Goal: Task Accomplishment & Management: Manage account settings

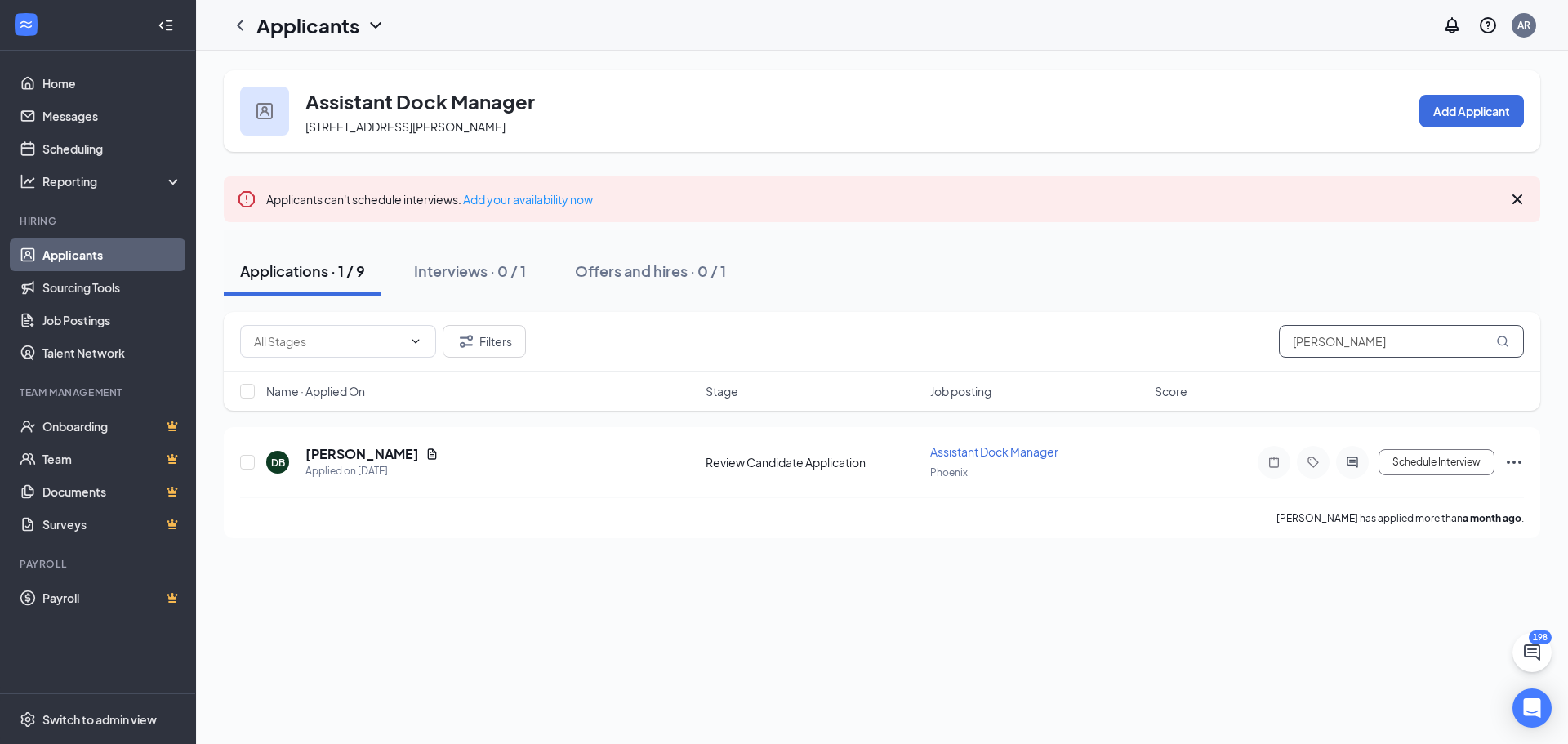
drag, startPoint x: 1354, startPoint y: 342, endPoint x: 1103, endPoint y: 370, distance: 252.6
click at [1103, 370] on div "Filters [PERSON_NAME]" at bounding box center [882, 341] width 1317 height 59
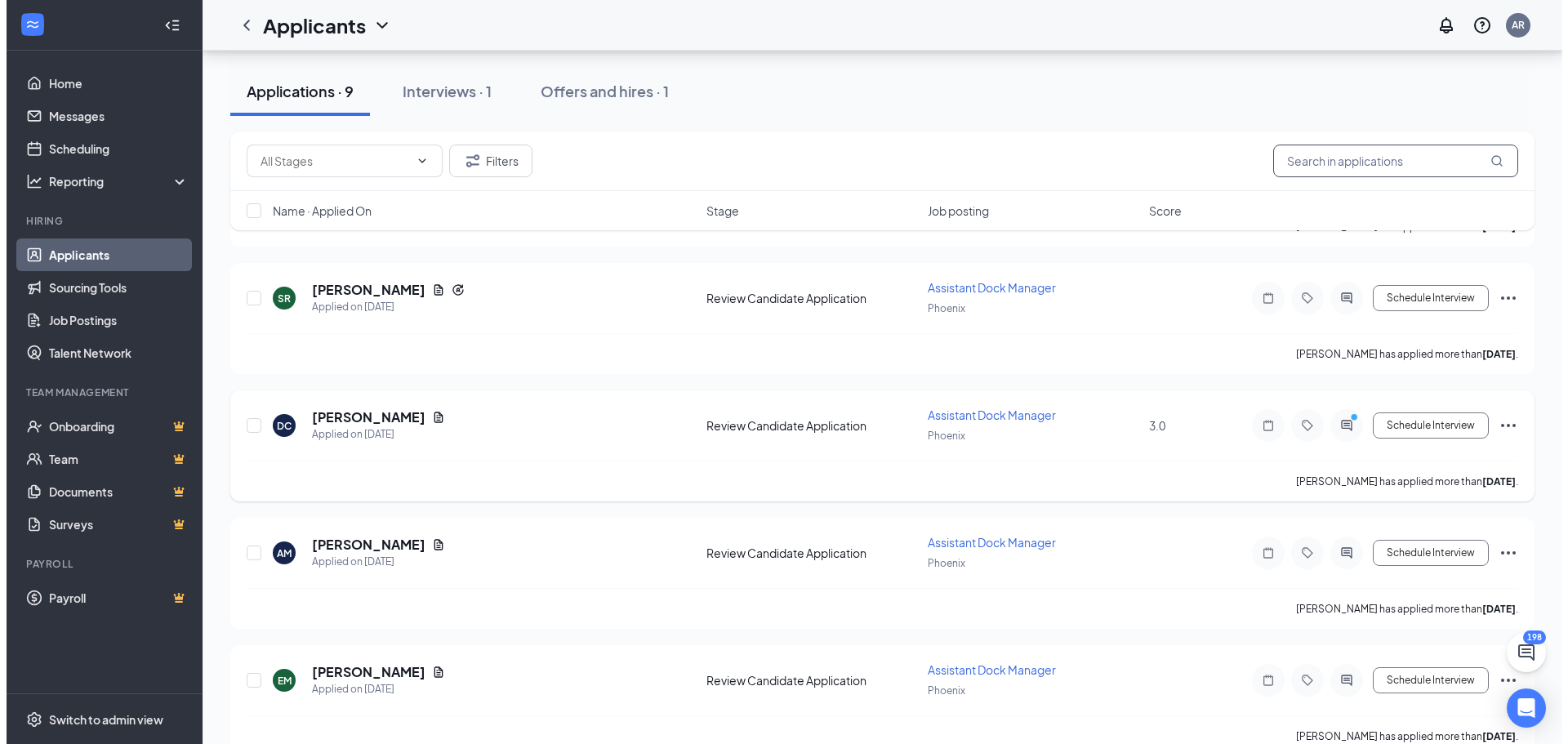
scroll to position [571, 0]
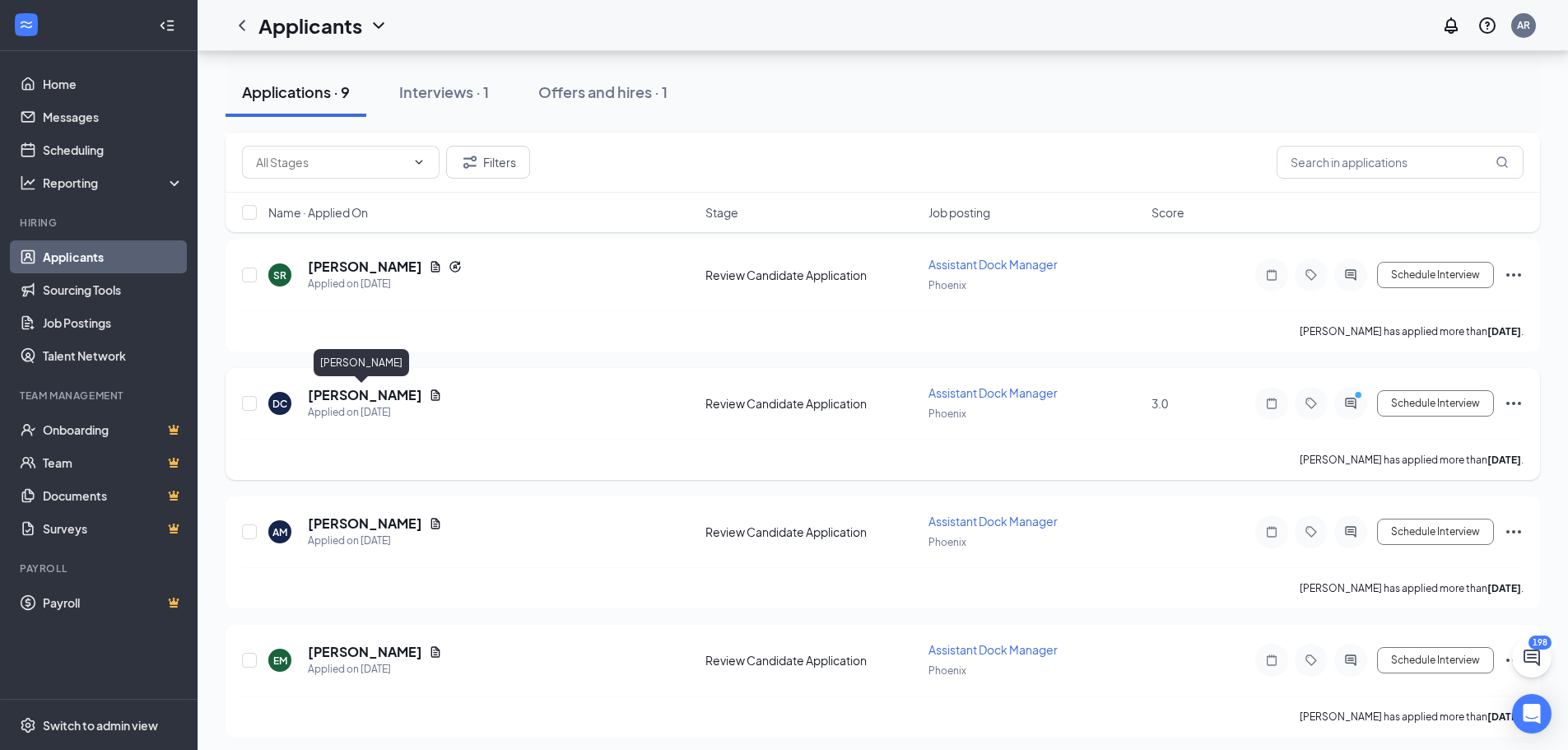
click at [369, 397] on h5 "[PERSON_NAME]" at bounding box center [365, 394] width 114 height 18
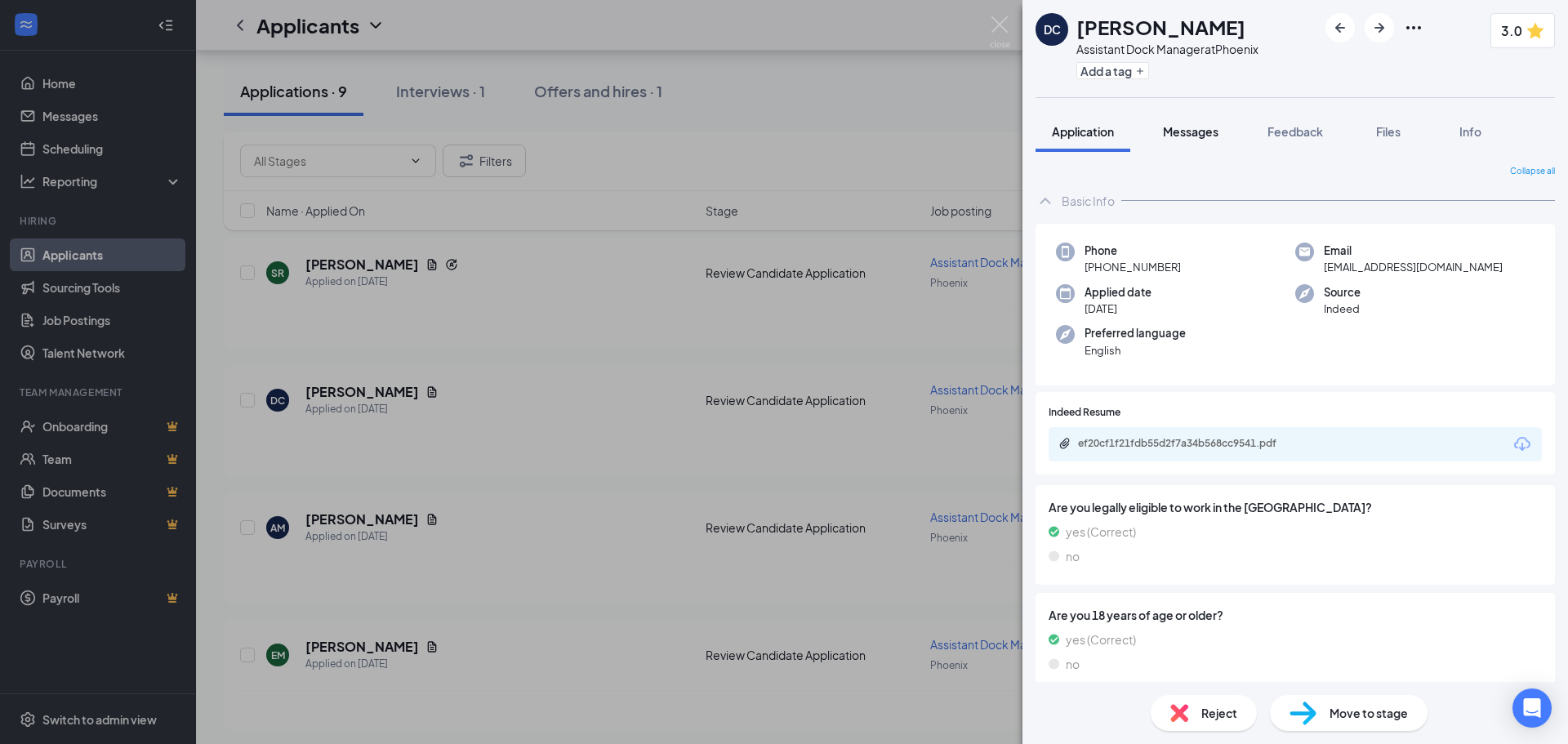
click at [1182, 132] on span "Messages" at bounding box center [1191, 131] width 55 height 14
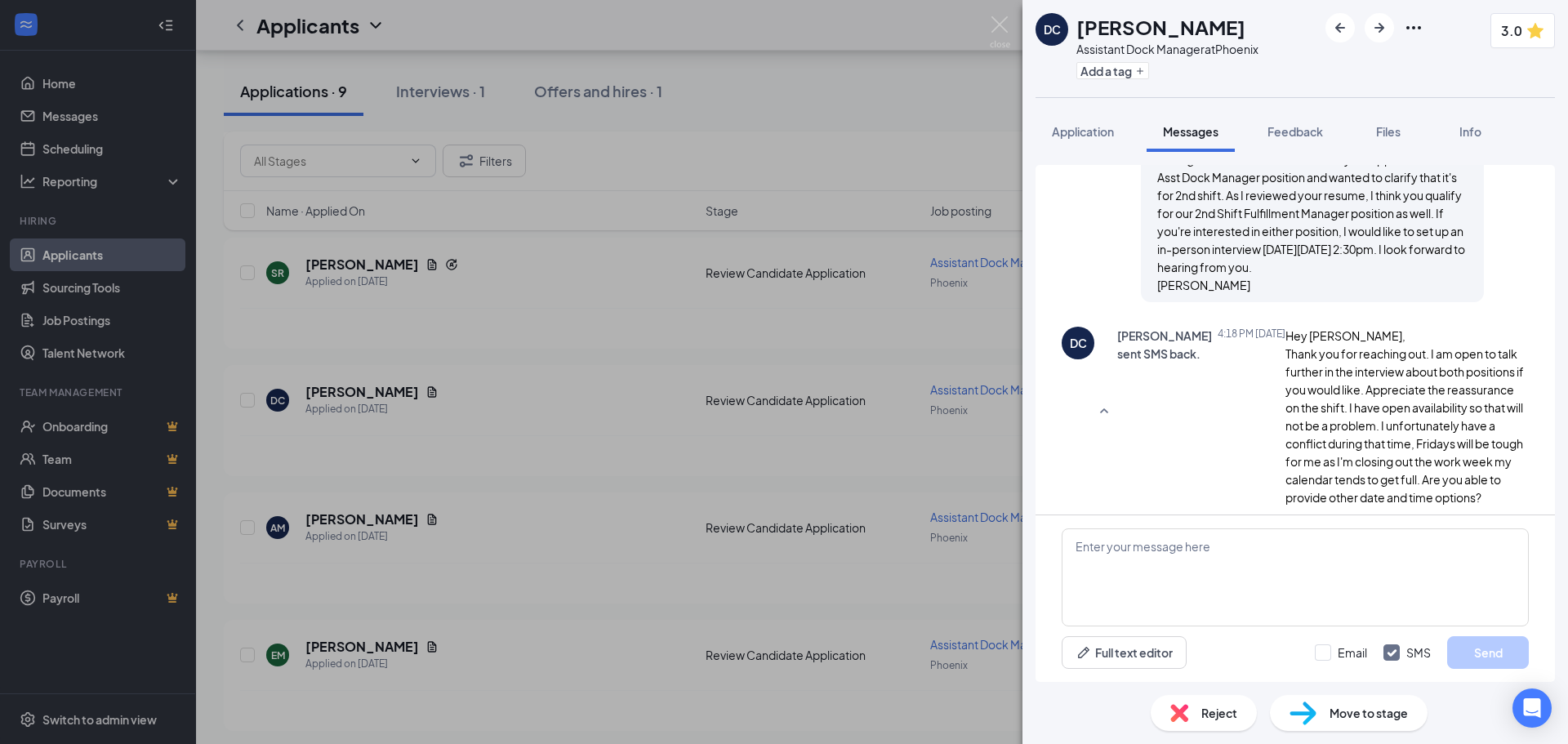
scroll to position [679, 0]
click at [1202, 543] on textarea at bounding box center [1296, 577] width 468 height 98
type textarea "Will [DATE] or Wed at 2:30 work? If not, let me know what works best for you. T…"
click at [1501, 653] on button "Send" at bounding box center [1488, 652] width 82 height 32
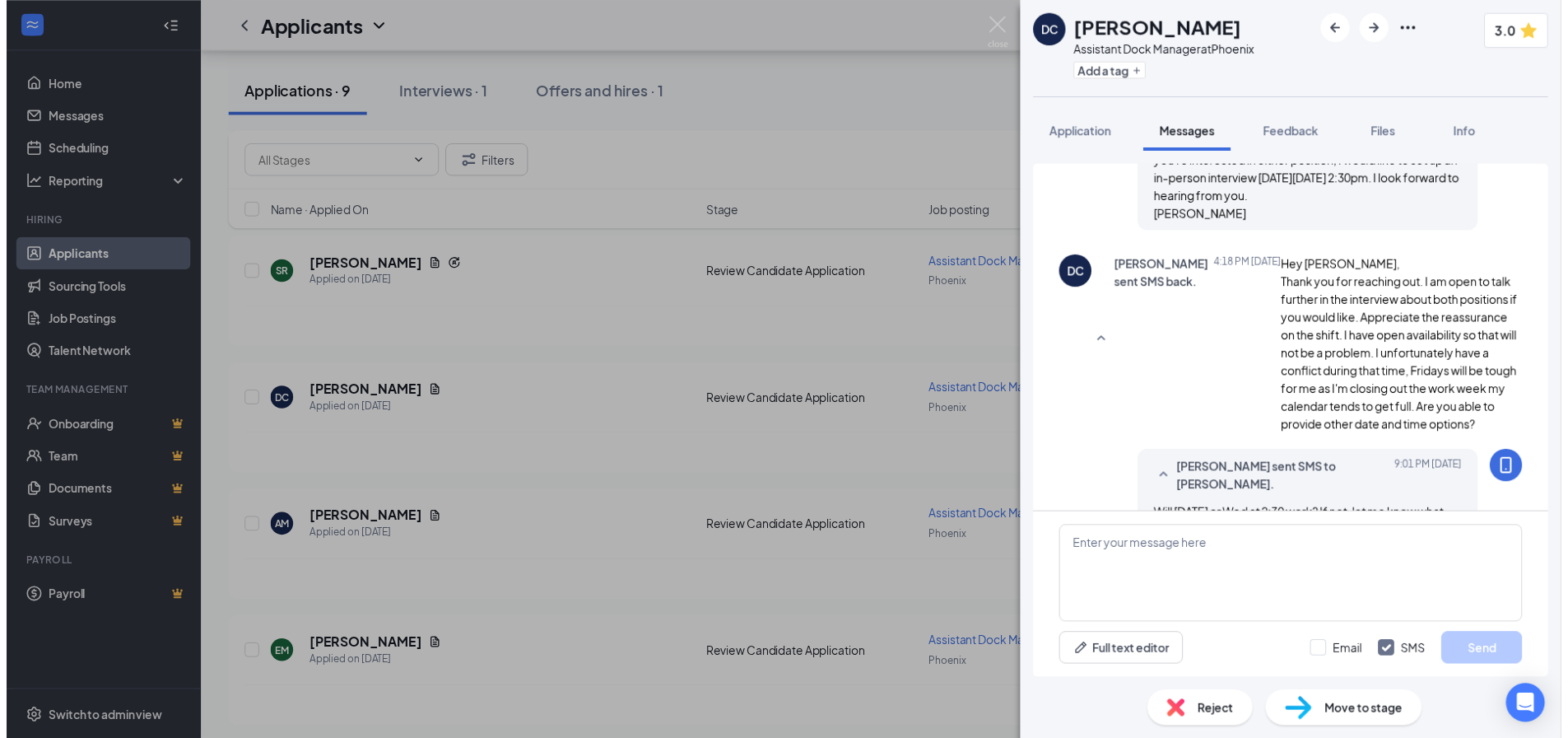
scroll to position [808, 0]
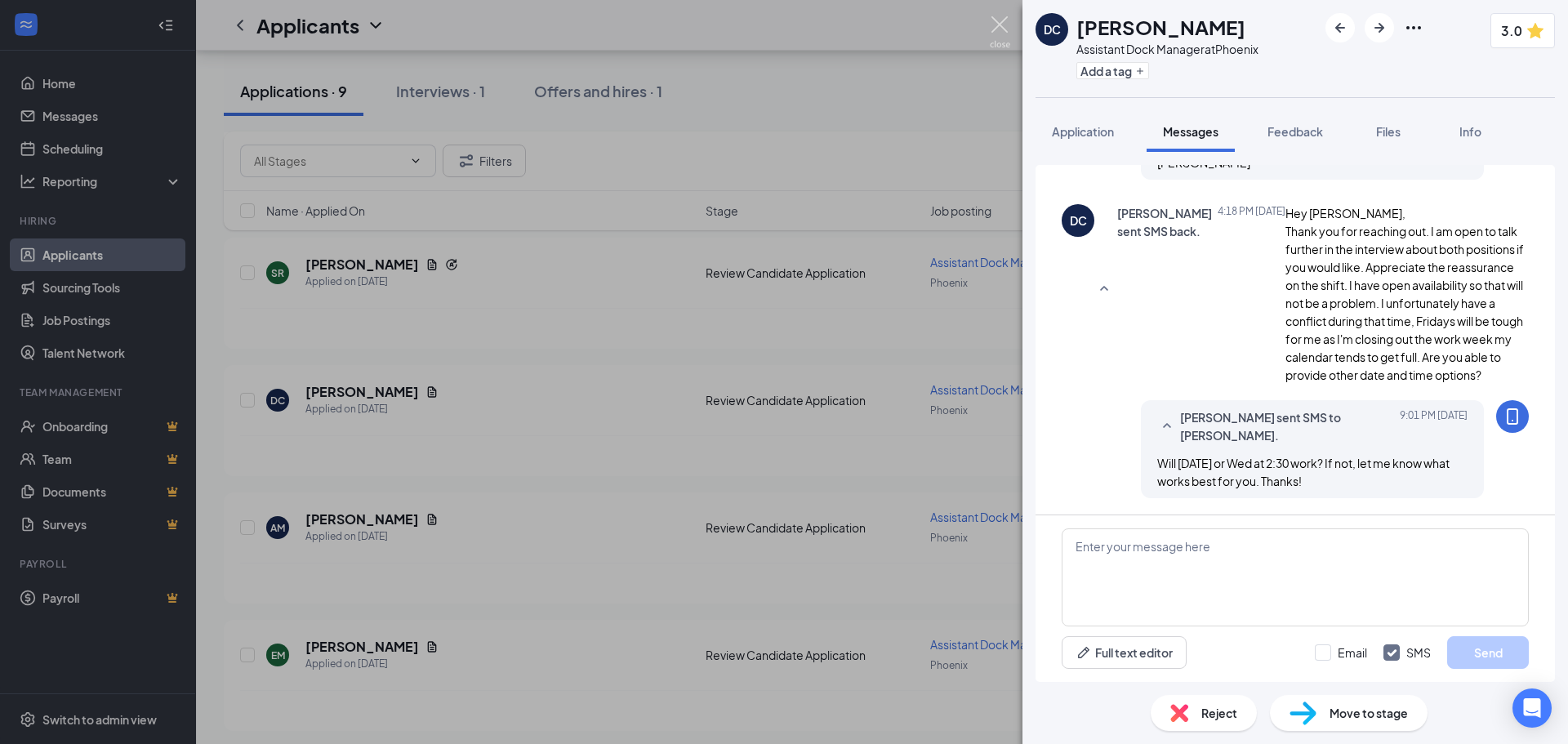
click at [1004, 28] on img at bounding box center [999, 31] width 20 height 31
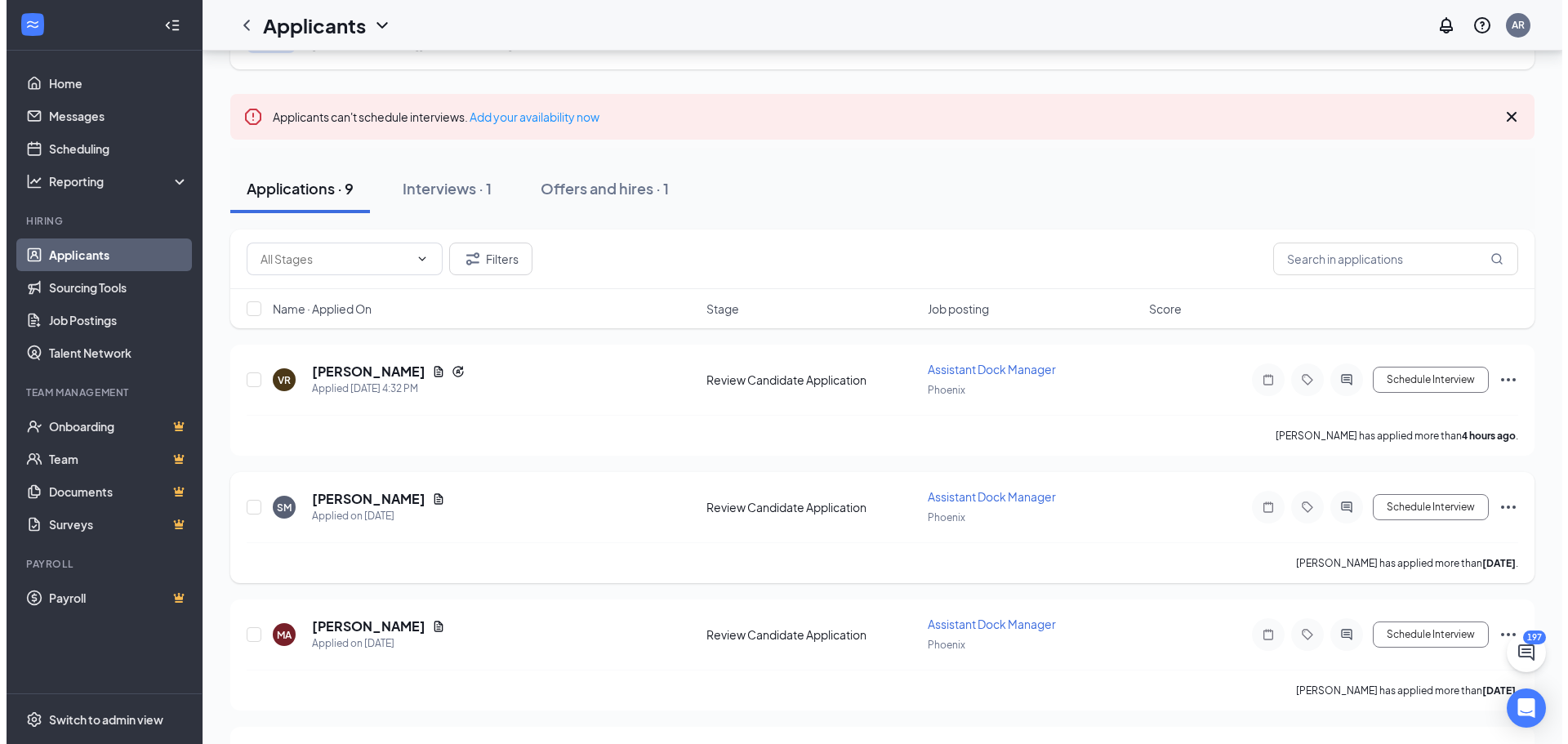
scroll to position [82, 0]
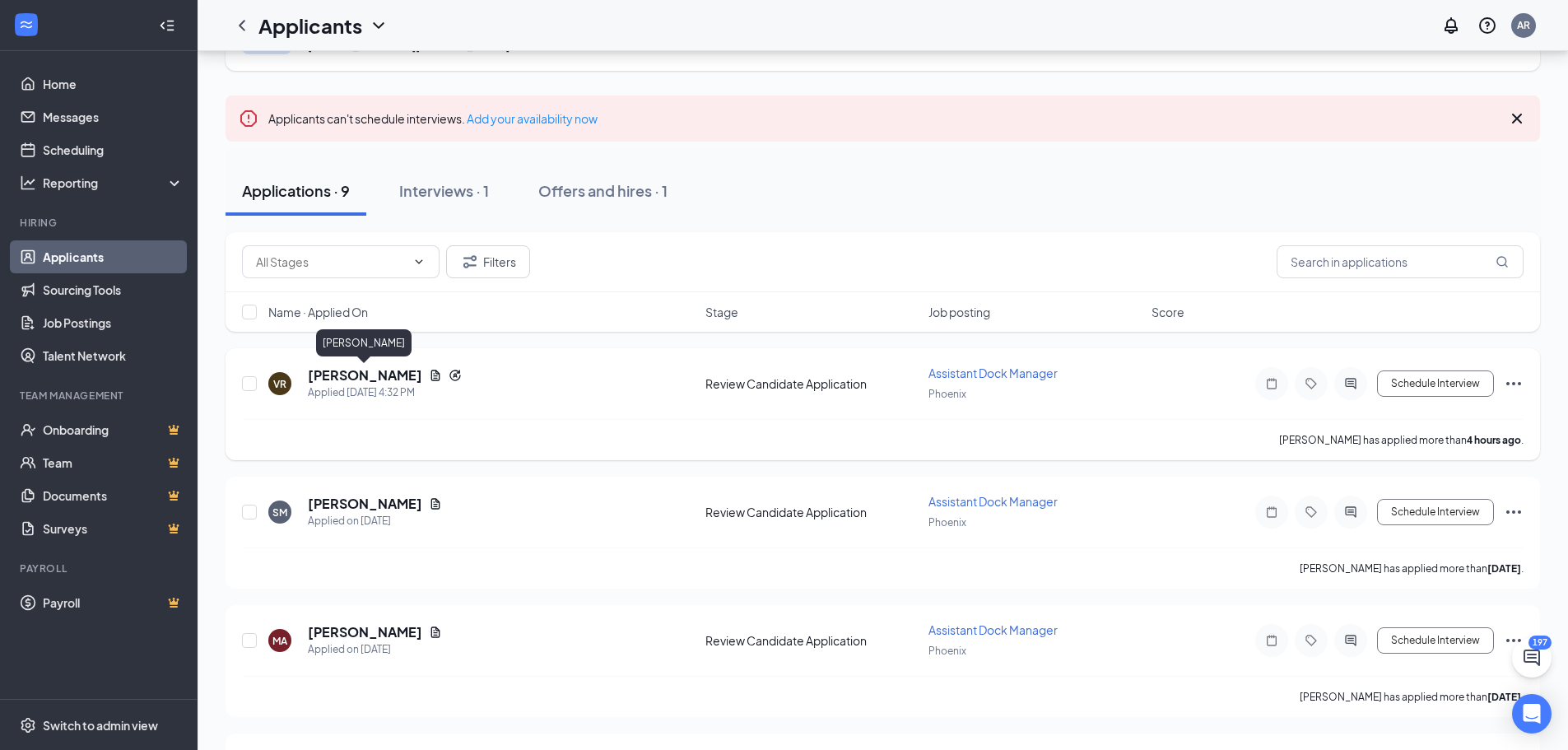
click at [368, 379] on h5 "[PERSON_NAME]" at bounding box center [365, 375] width 114 height 18
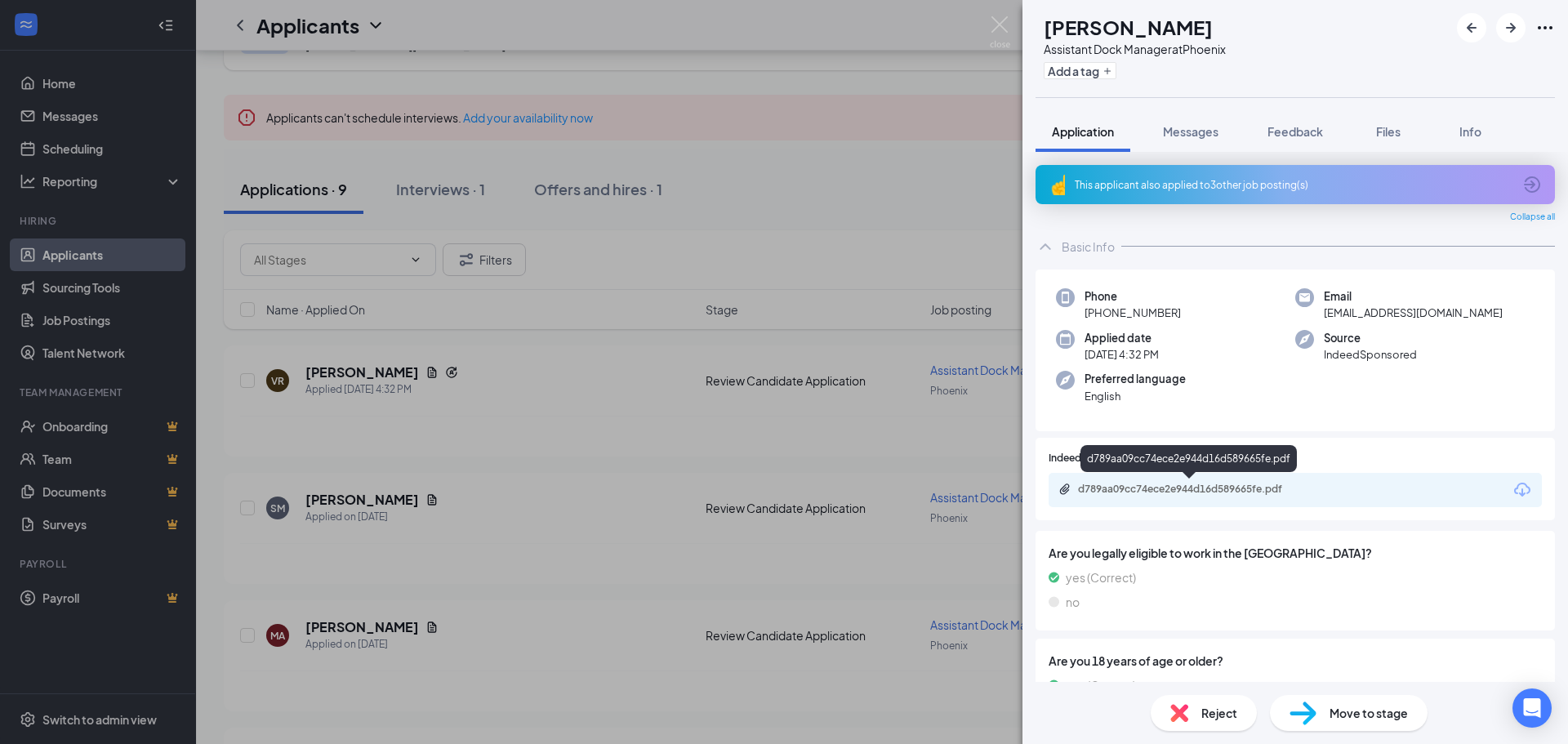
click at [1244, 483] on div "d789aa09cc74ece2e944d16d589665fe.pdf" at bounding box center [1193, 489] width 229 height 13
click at [998, 21] on img at bounding box center [999, 31] width 20 height 31
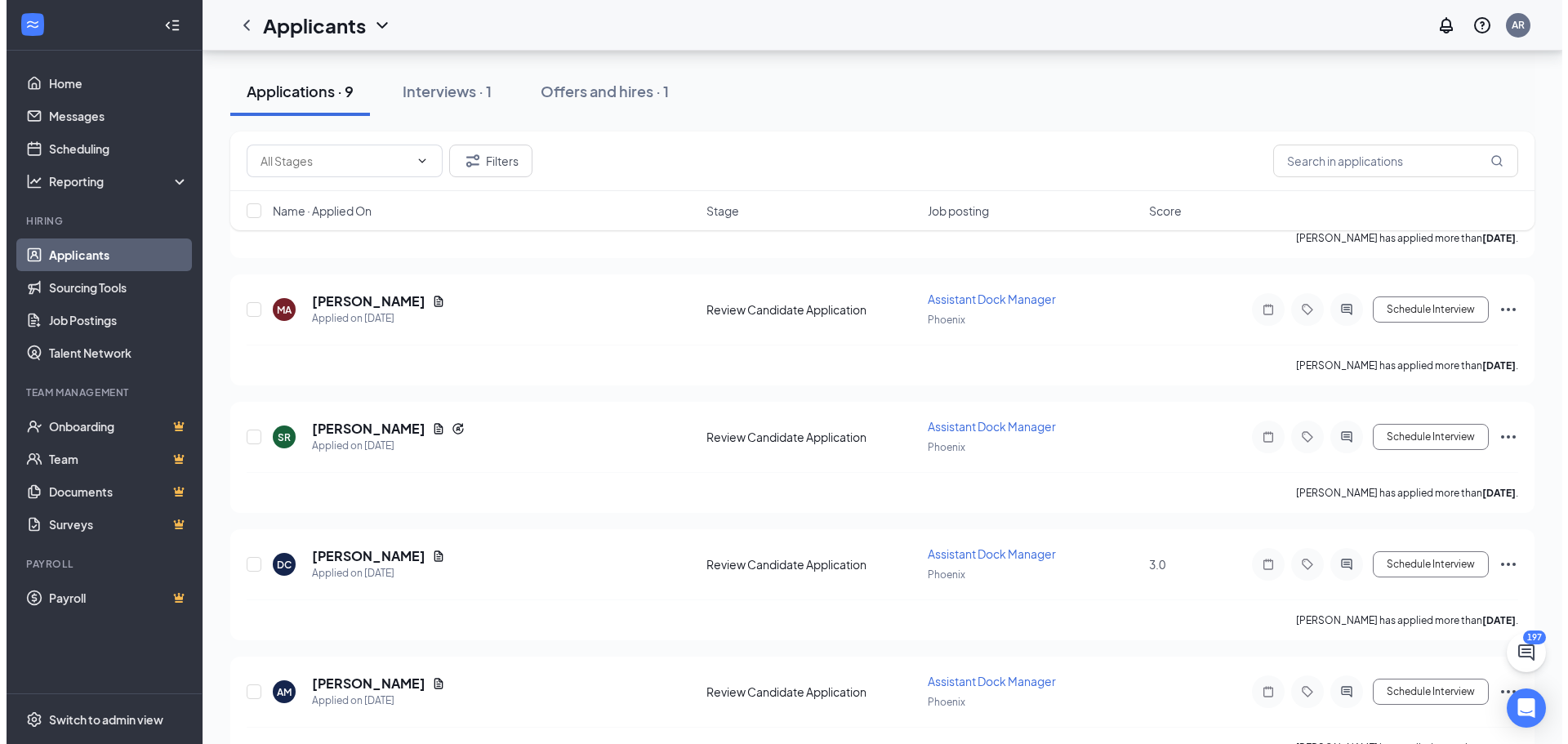
scroll to position [408, 0]
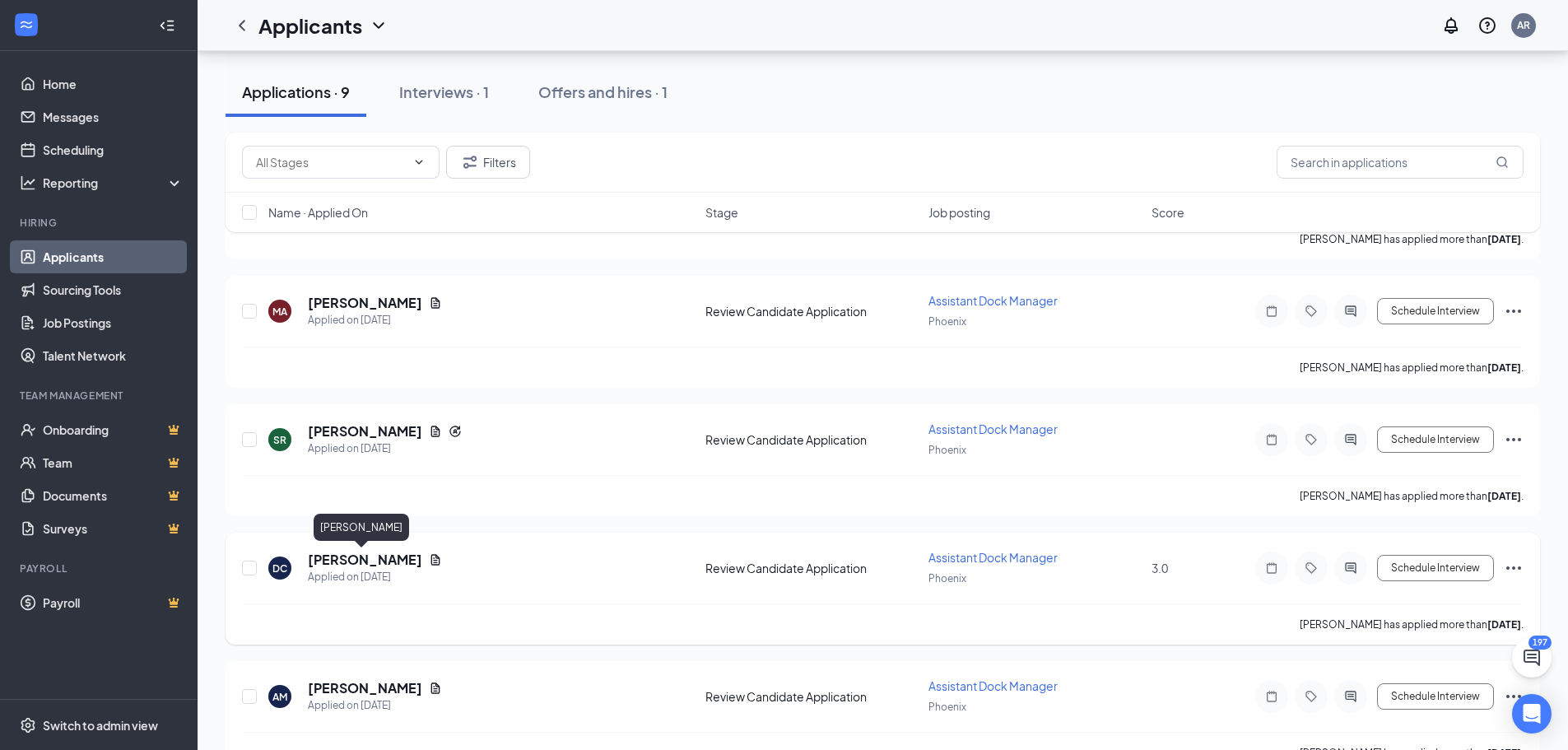
click at [376, 557] on h5 "[PERSON_NAME]" at bounding box center [365, 560] width 114 height 18
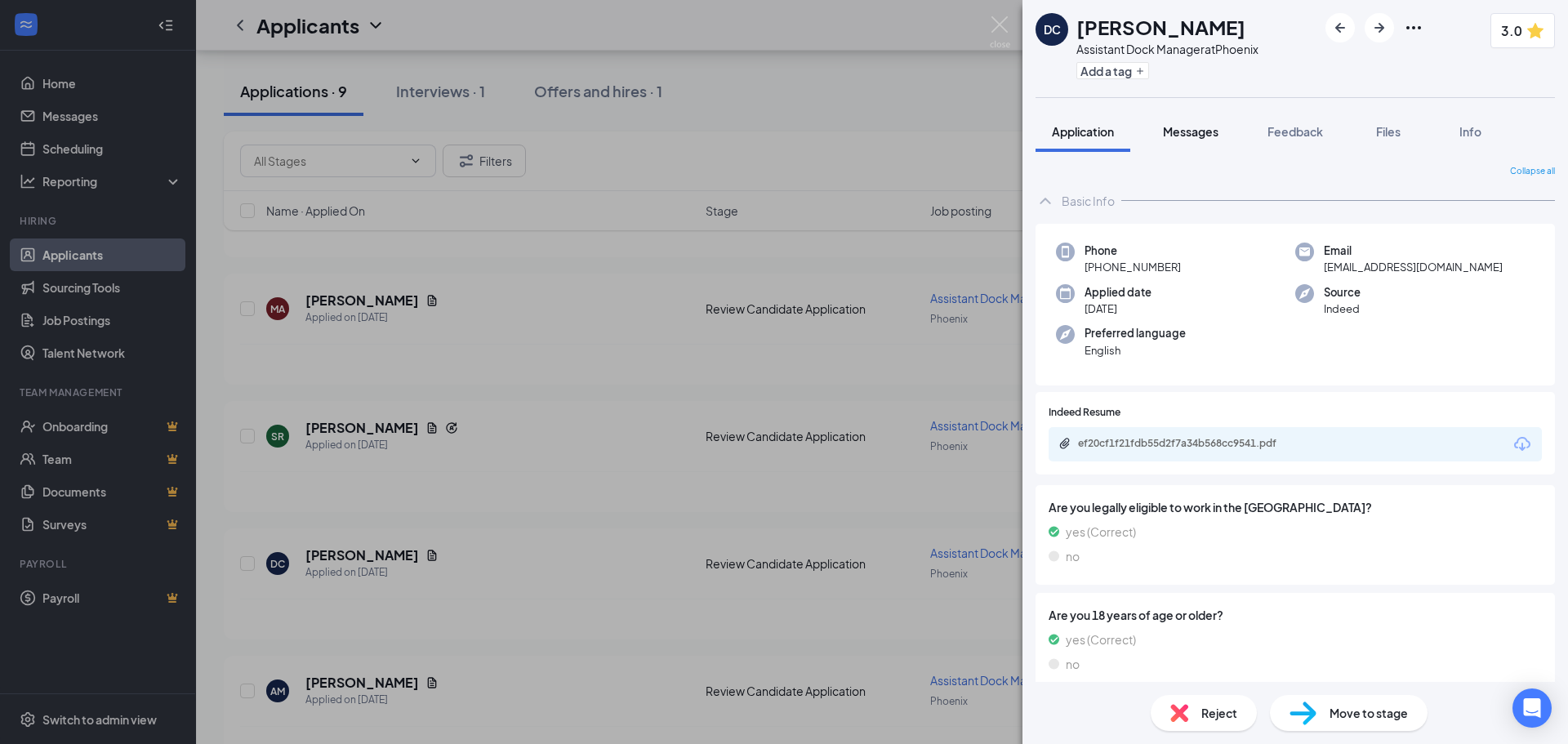
click at [1189, 134] on span "Messages" at bounding box center [1191, 131] width 55 height 14
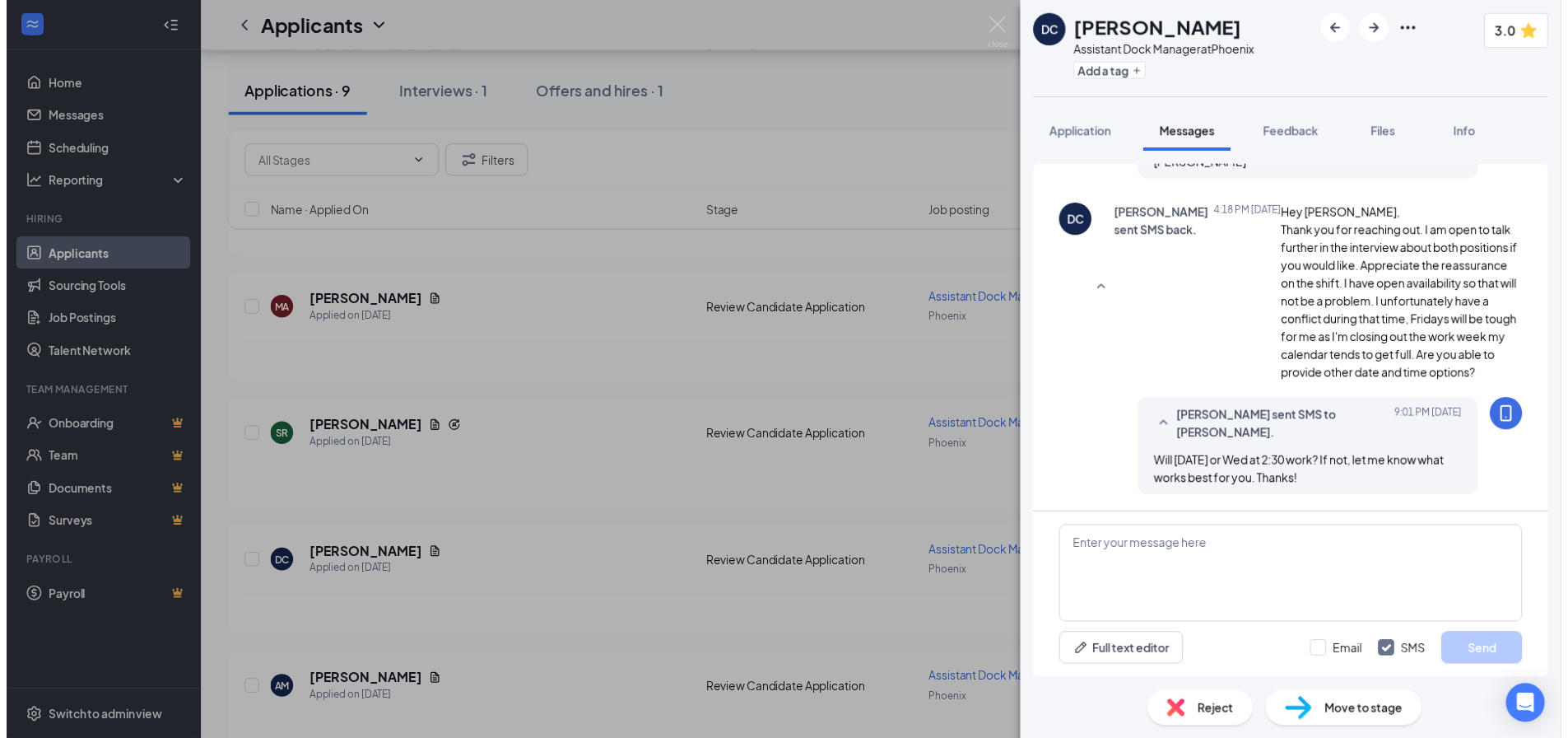
scroll to position [761, 0]
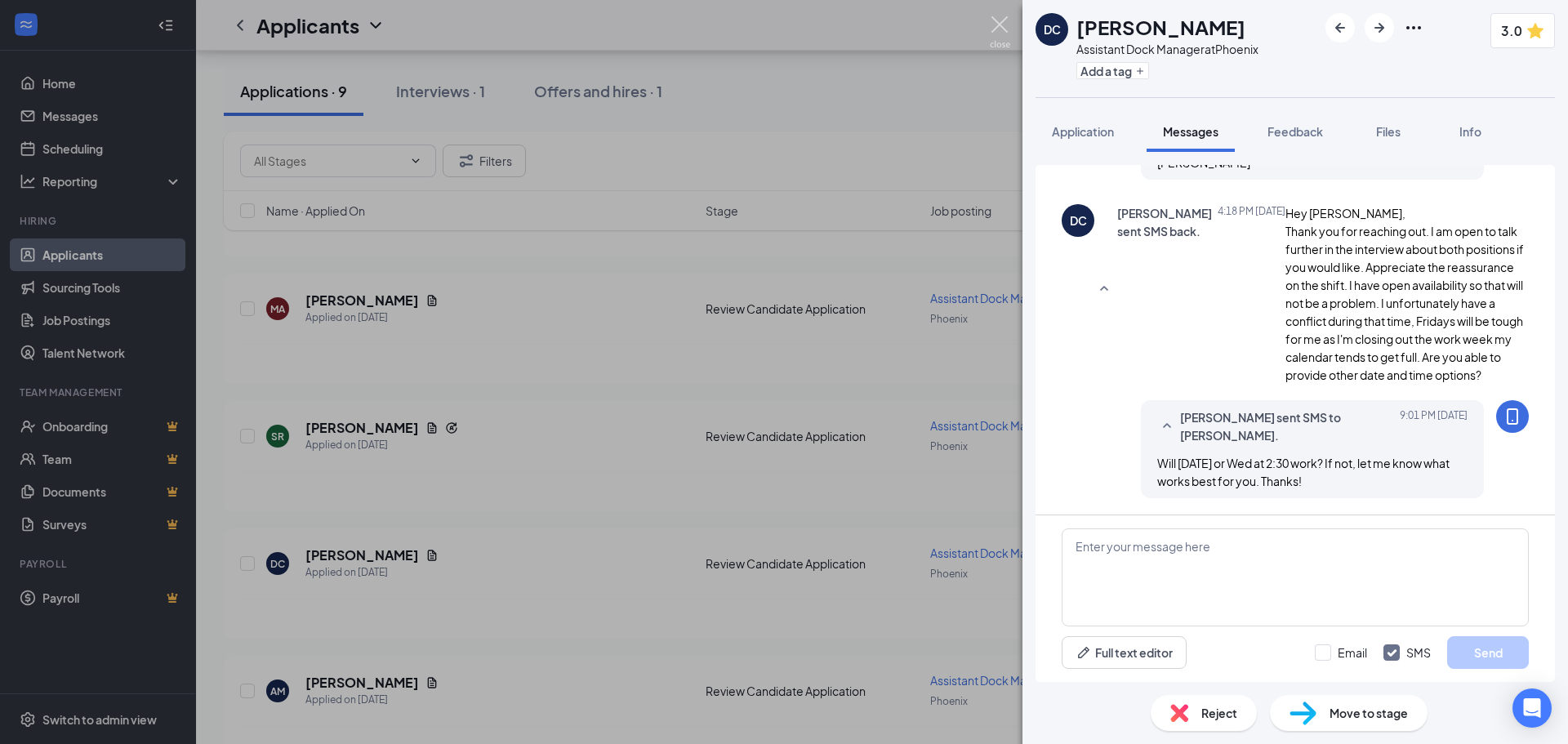
click at [1000, 25] on img at bounding box center [999, 31] width 20 height 31
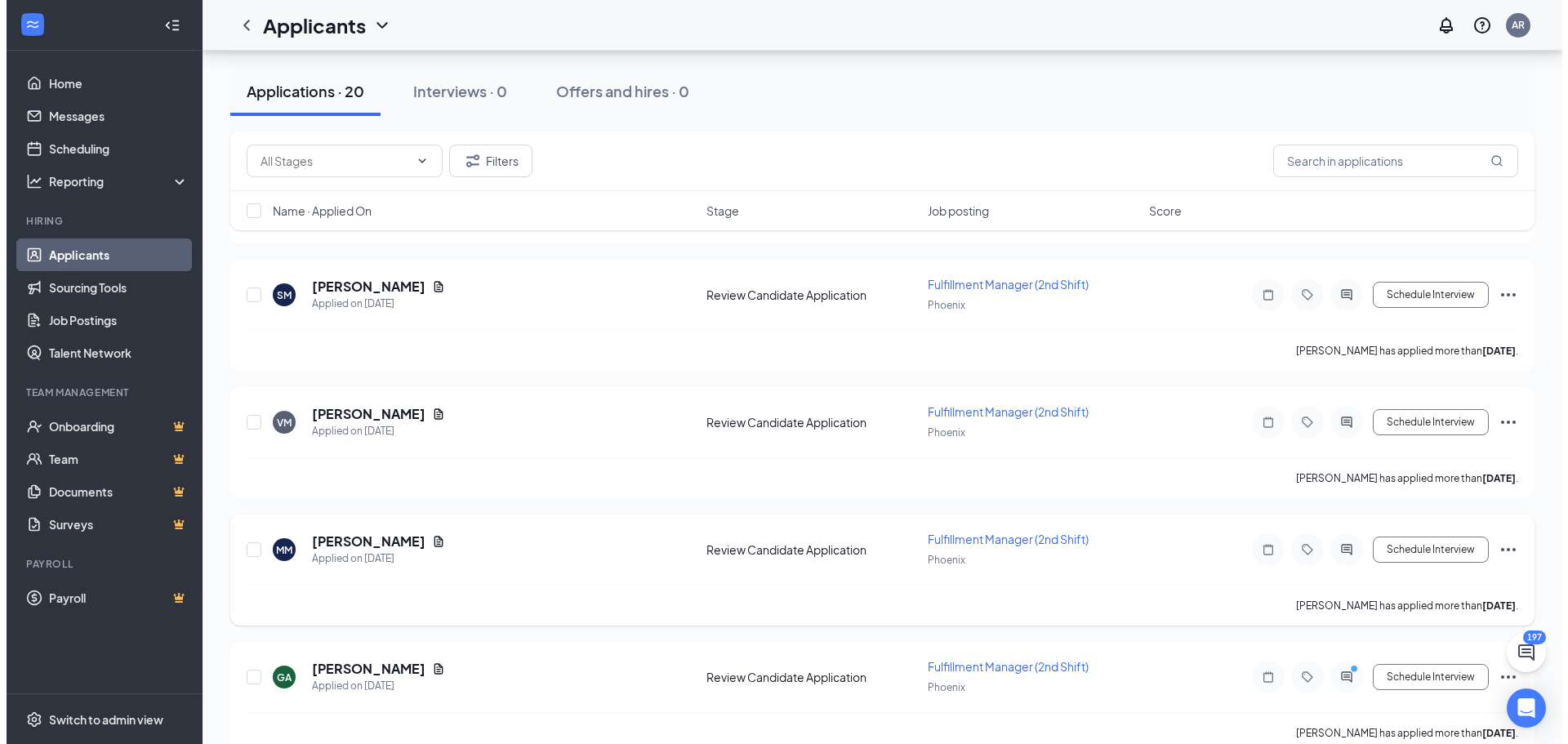
scroll to position [1959, 0]
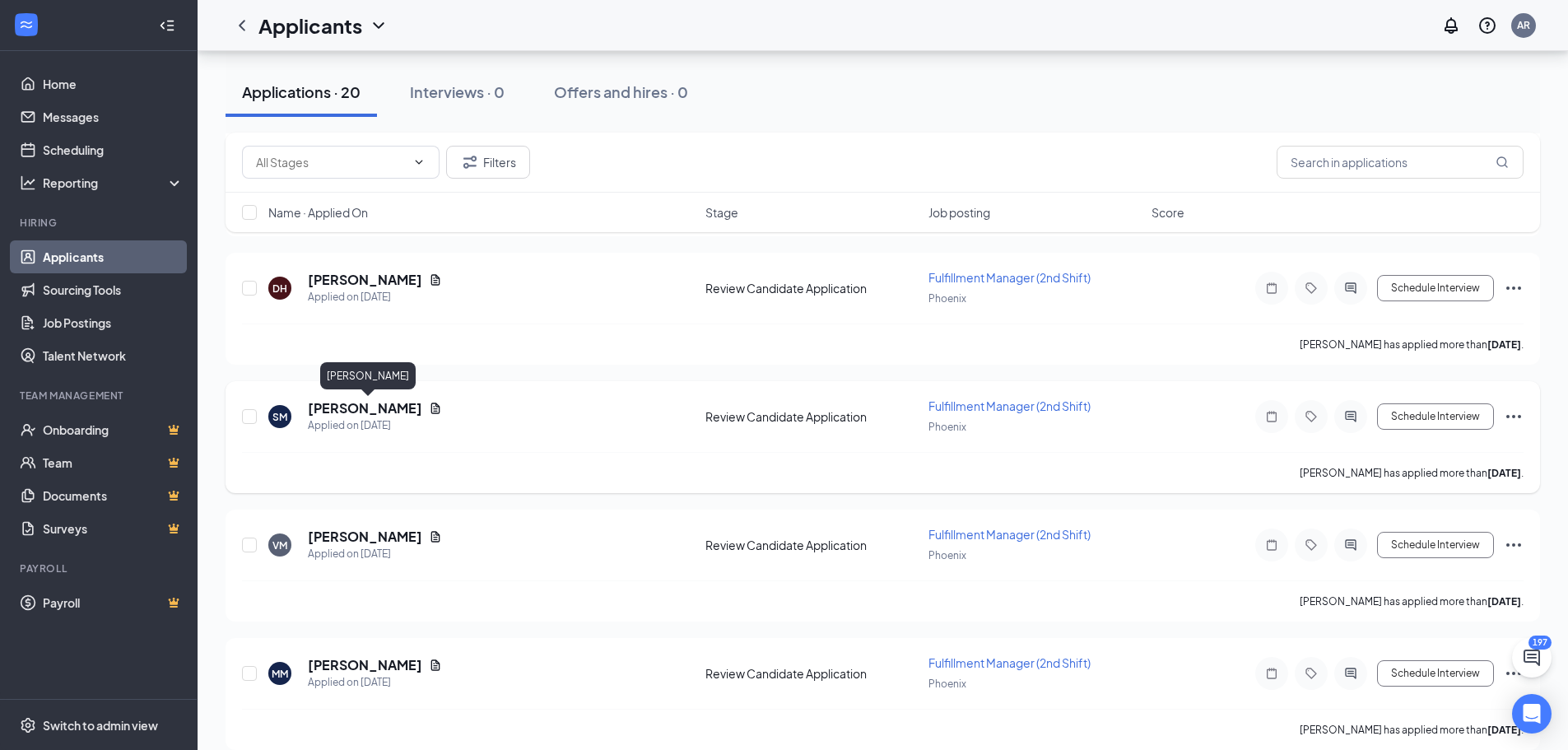
click at [414, 410] on h5 "SHELDON MERCHANT" at bounding box center [365, 408] width 114 height 18
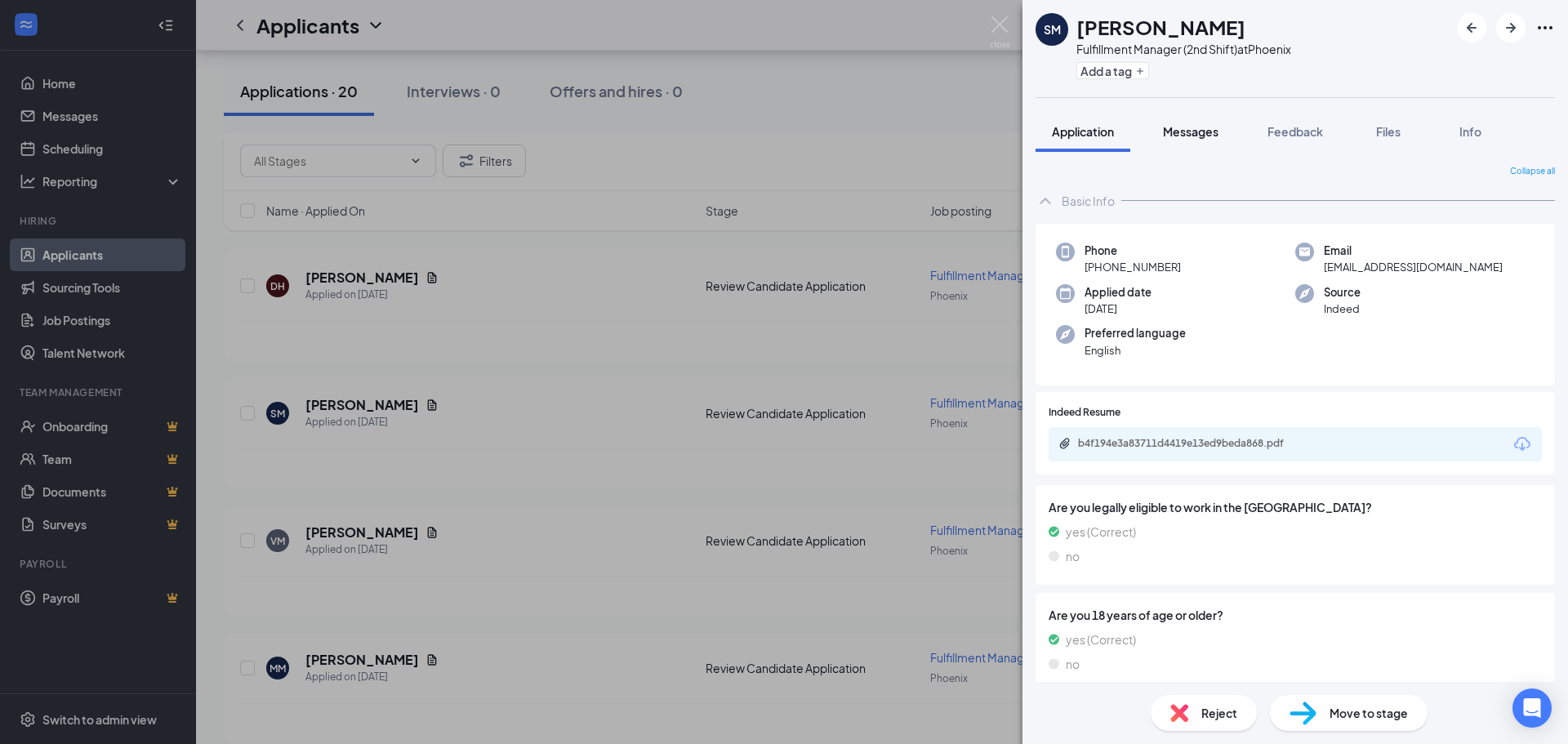
click at [1197, 131] on span "Messages" at bounding box center [1191, 131] width 55 height 14
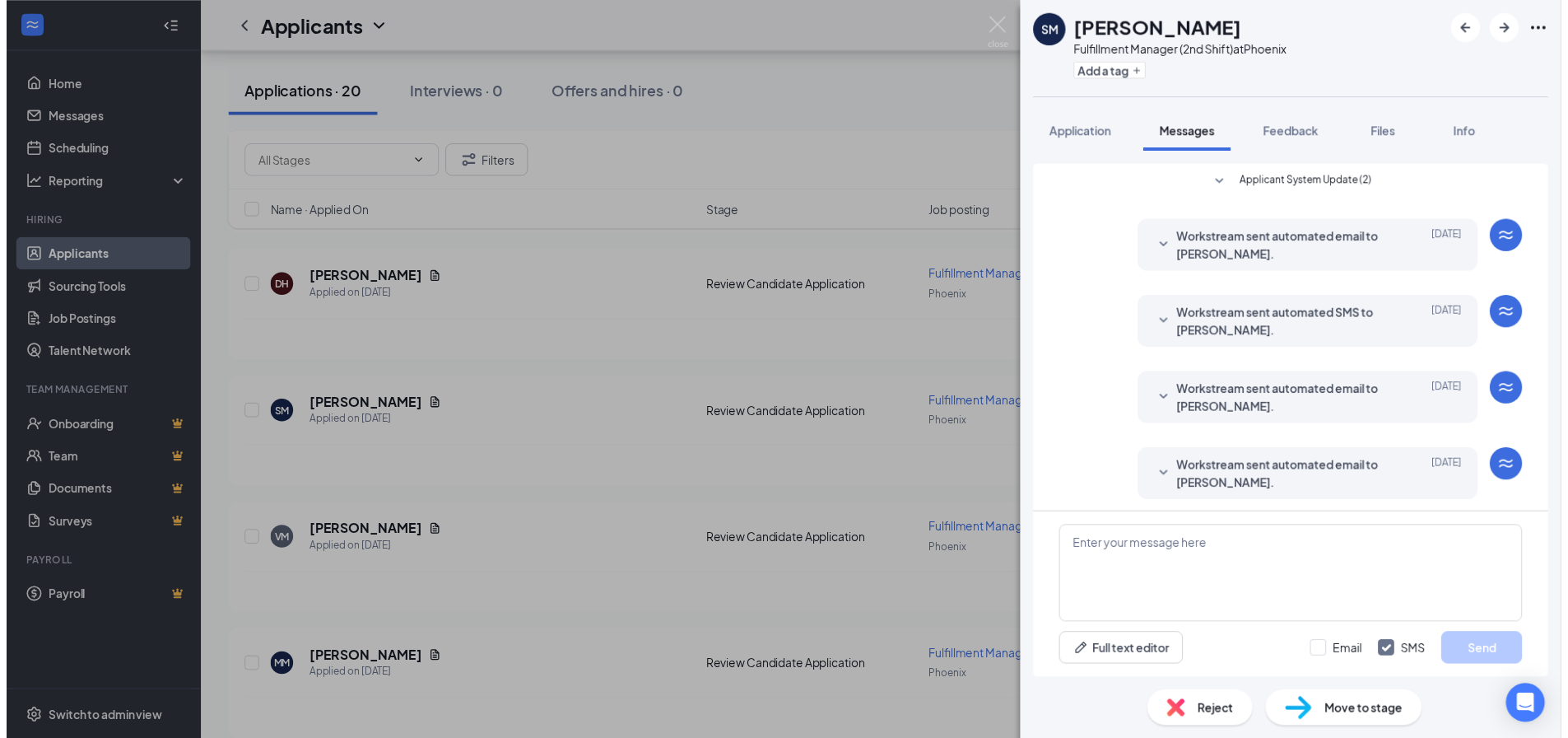
scroll to position [363, 0]
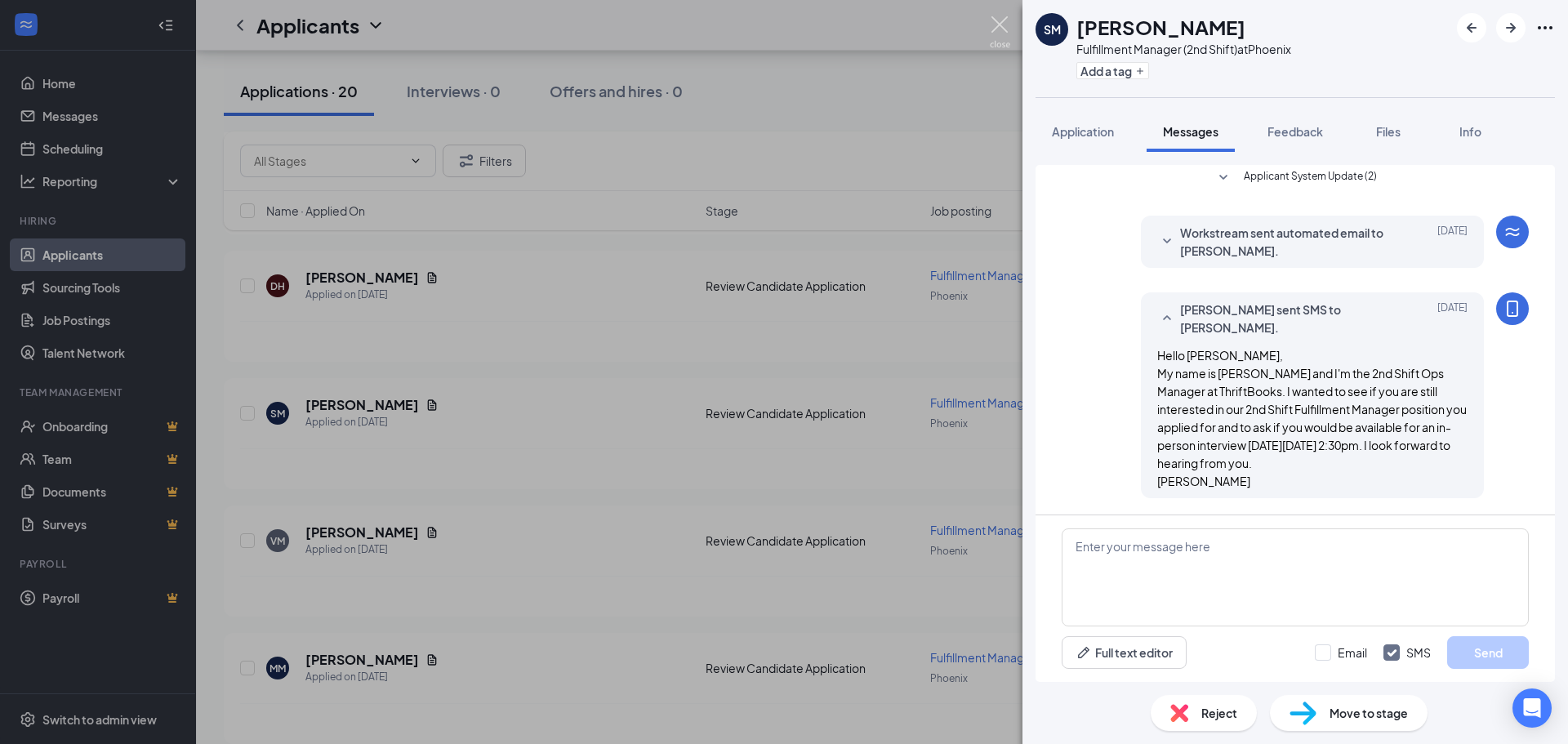
click at [999, 24] on img at bounding box center [999, 31] width 20 height 31
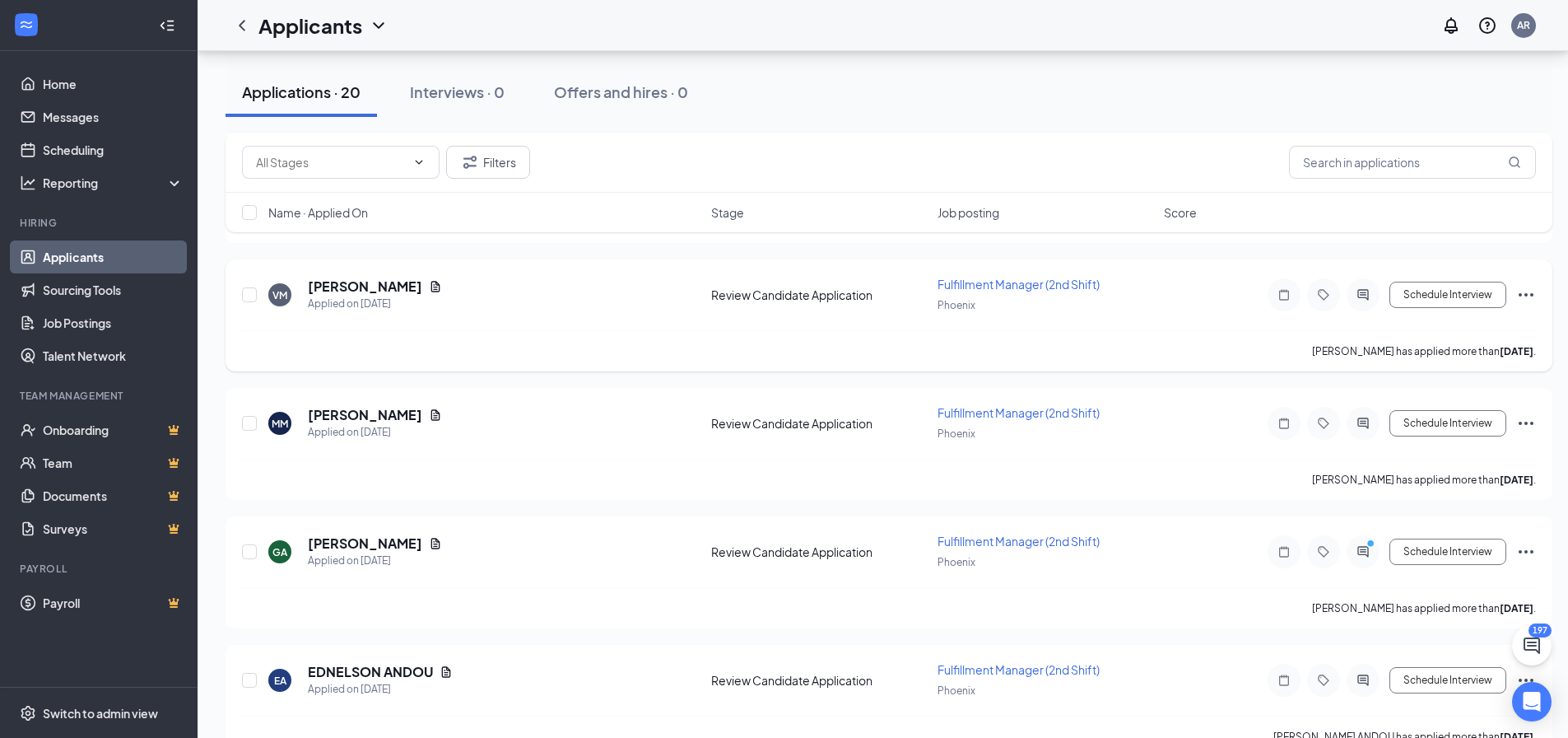
scroll to position [2265, 0]
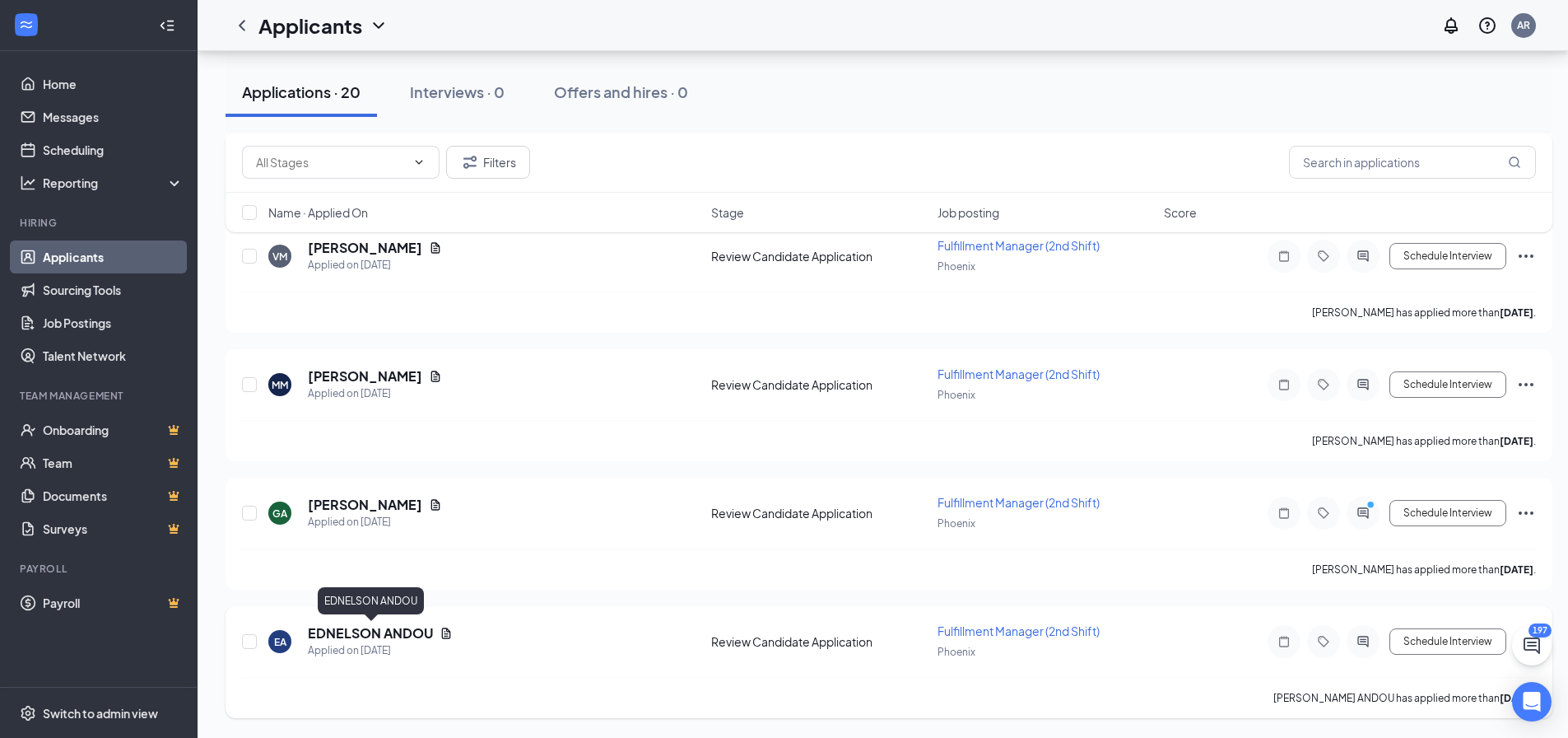
click at [402, 634] on h5 "EDNELSON ANDOU" at bounding box center [370, 633] width 125 height 18
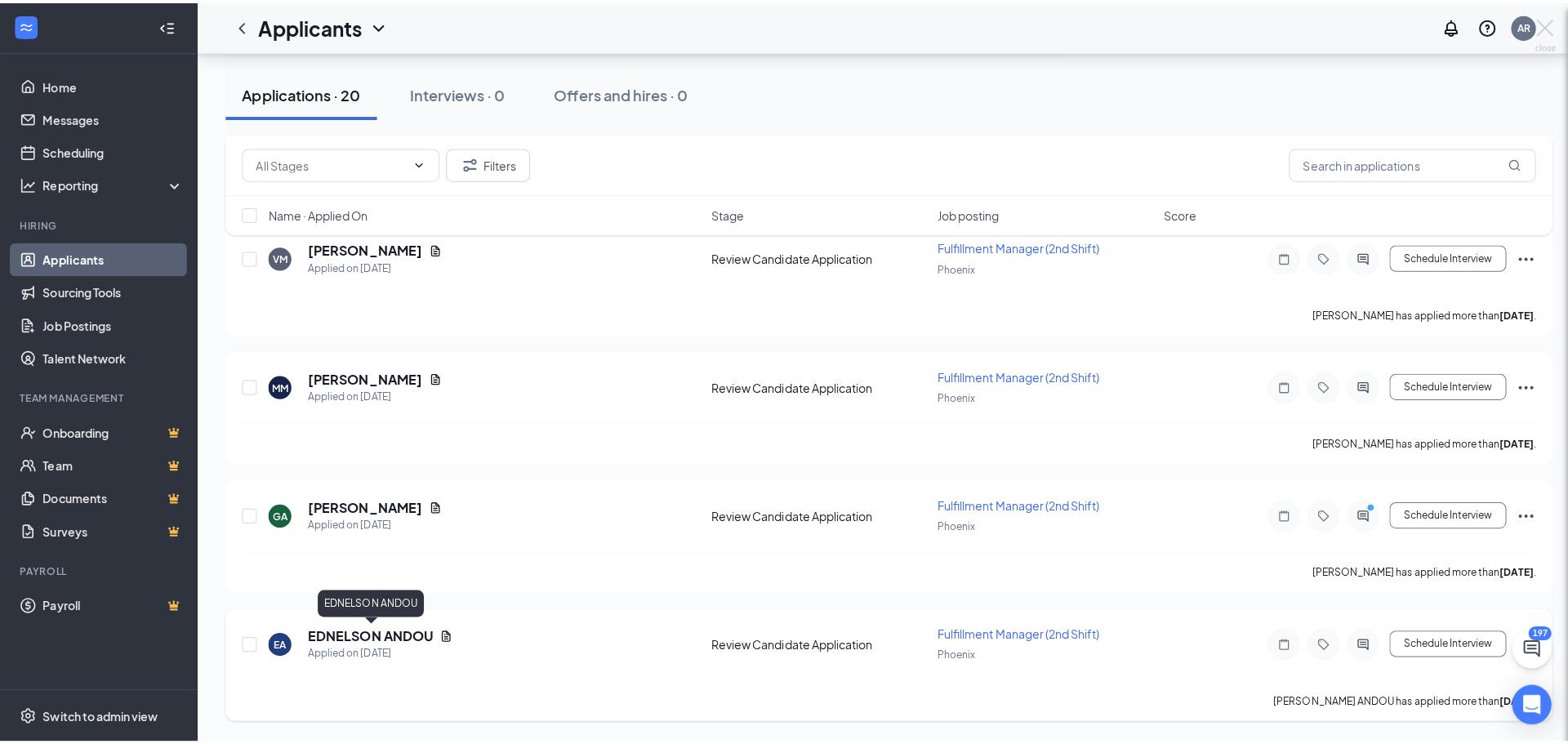
scroll to position [2233, 0]
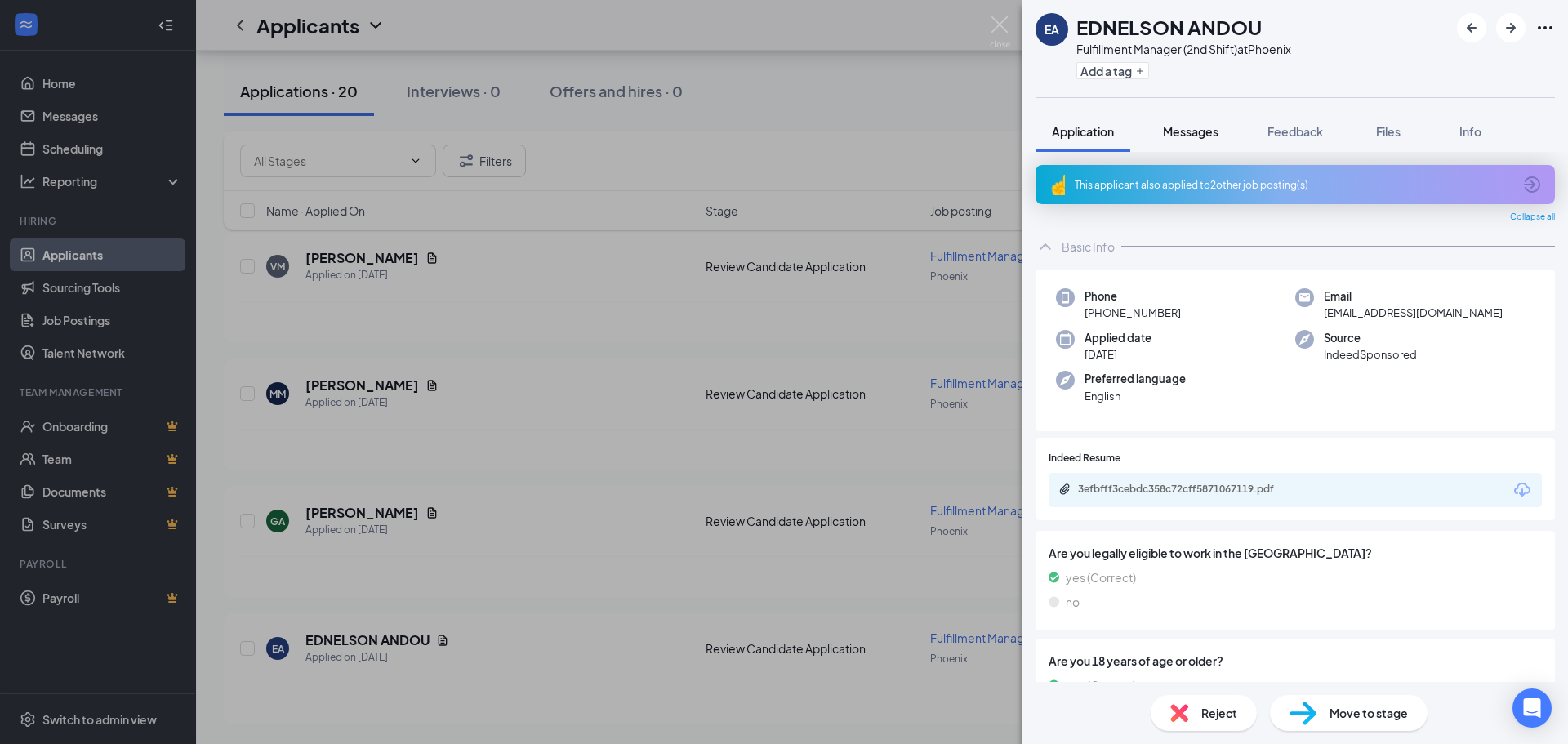
click at [1186, 135] on span "Messages" at bounding box center [1191, 131] width 55 height 14
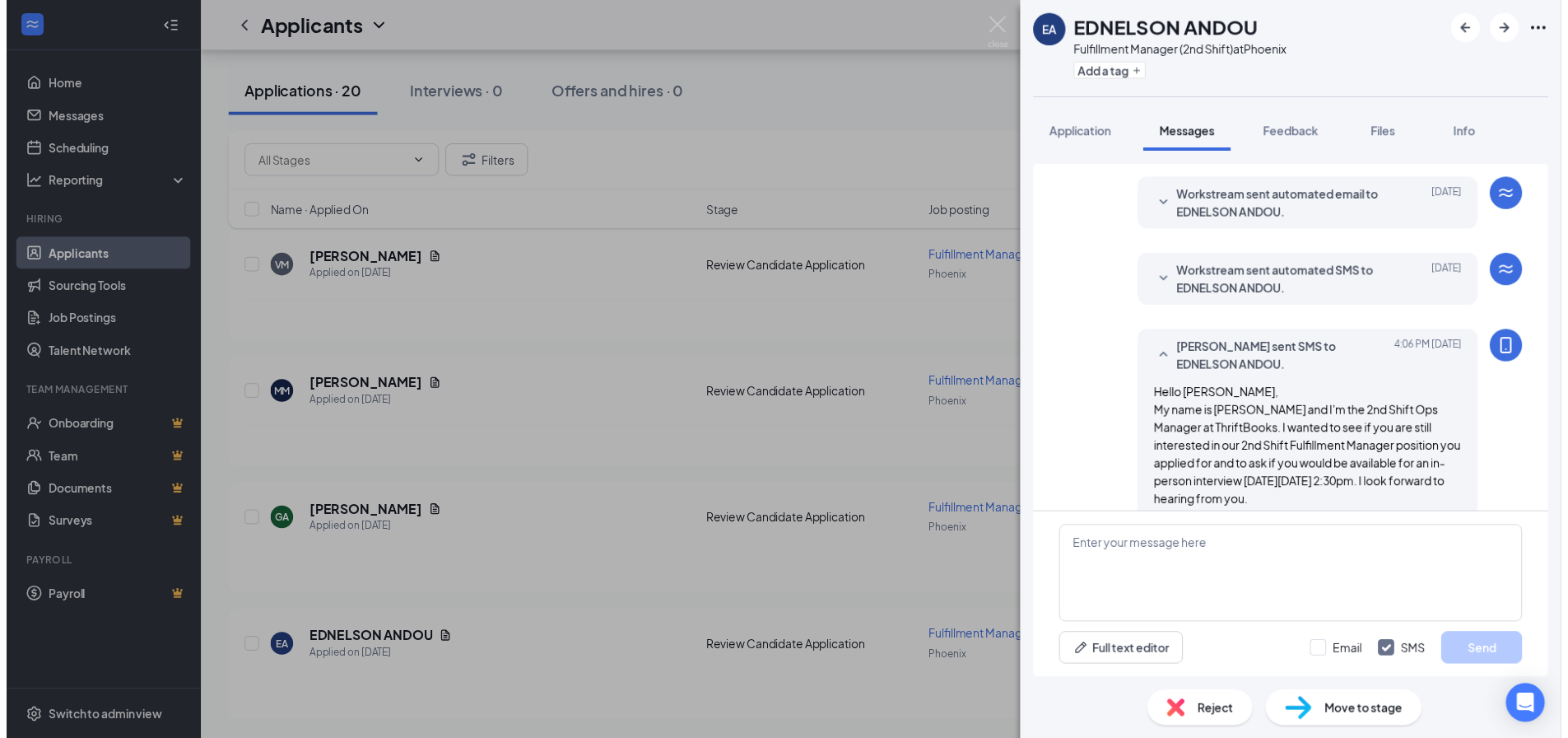
scroll to position [208, 0]
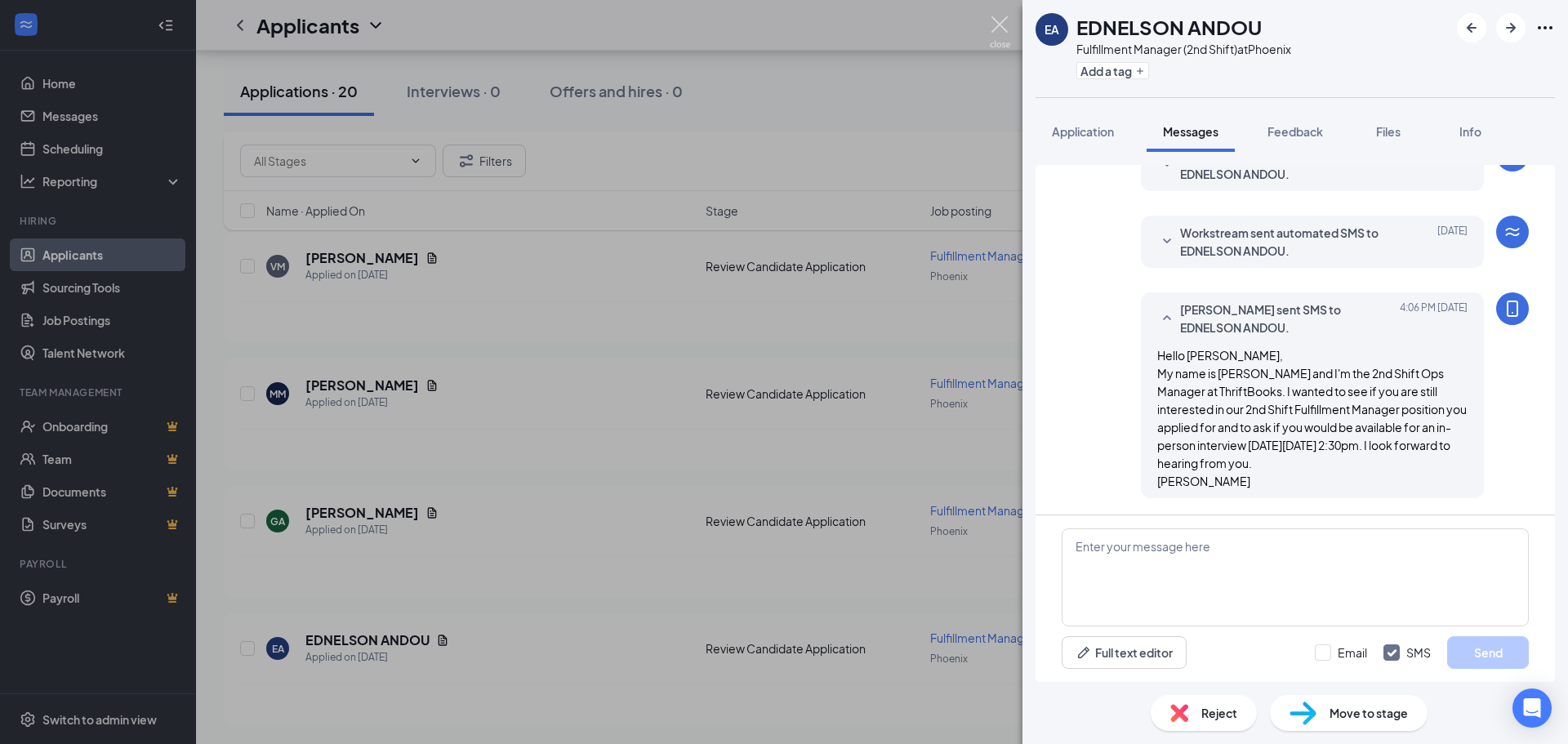
click at [998, 22] on img at bounding box center [999, 31] width 20 height 31
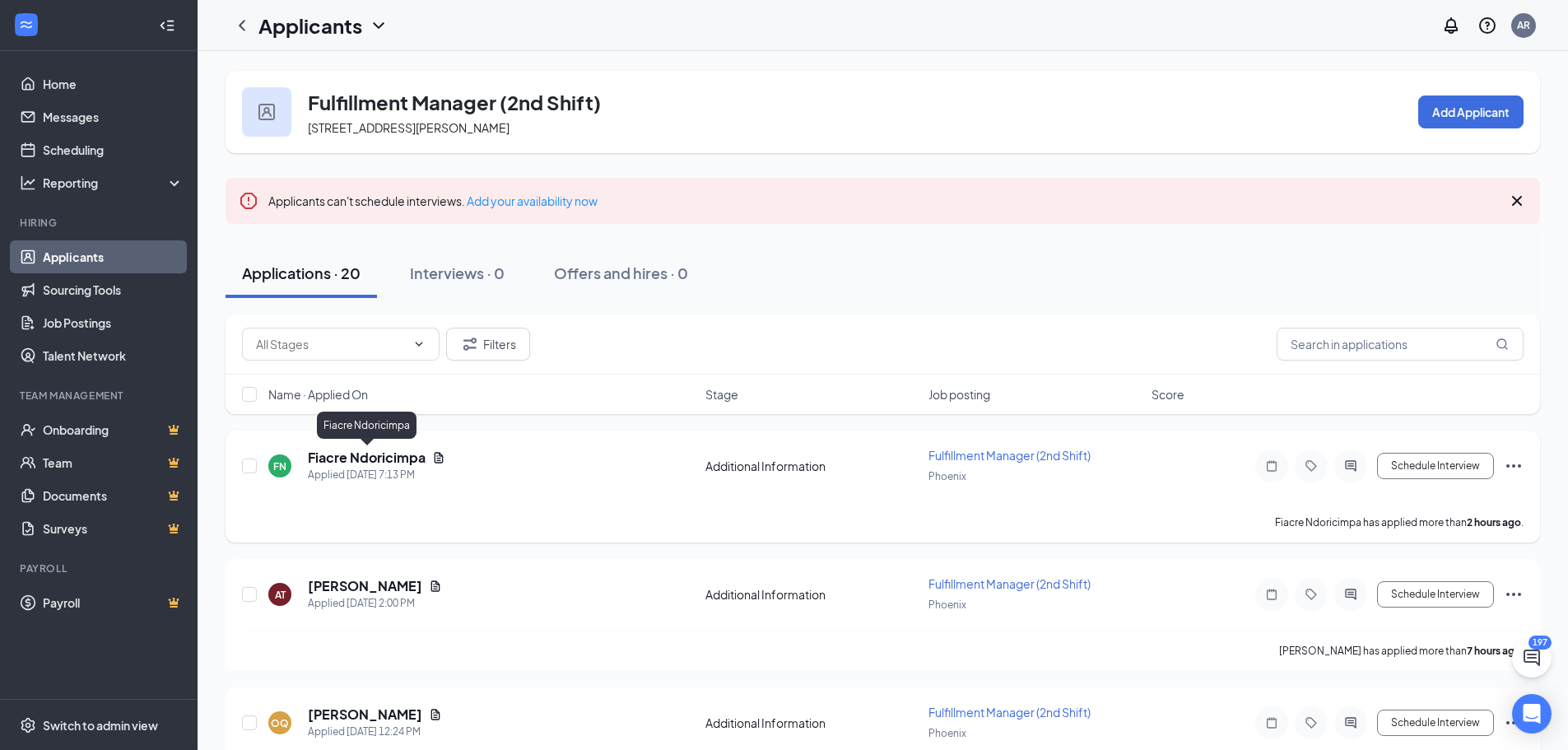
click at [386, 455] on h5 "Fiacre Ndoricimpa" at bounding box center [367, 457] width 117 height 18
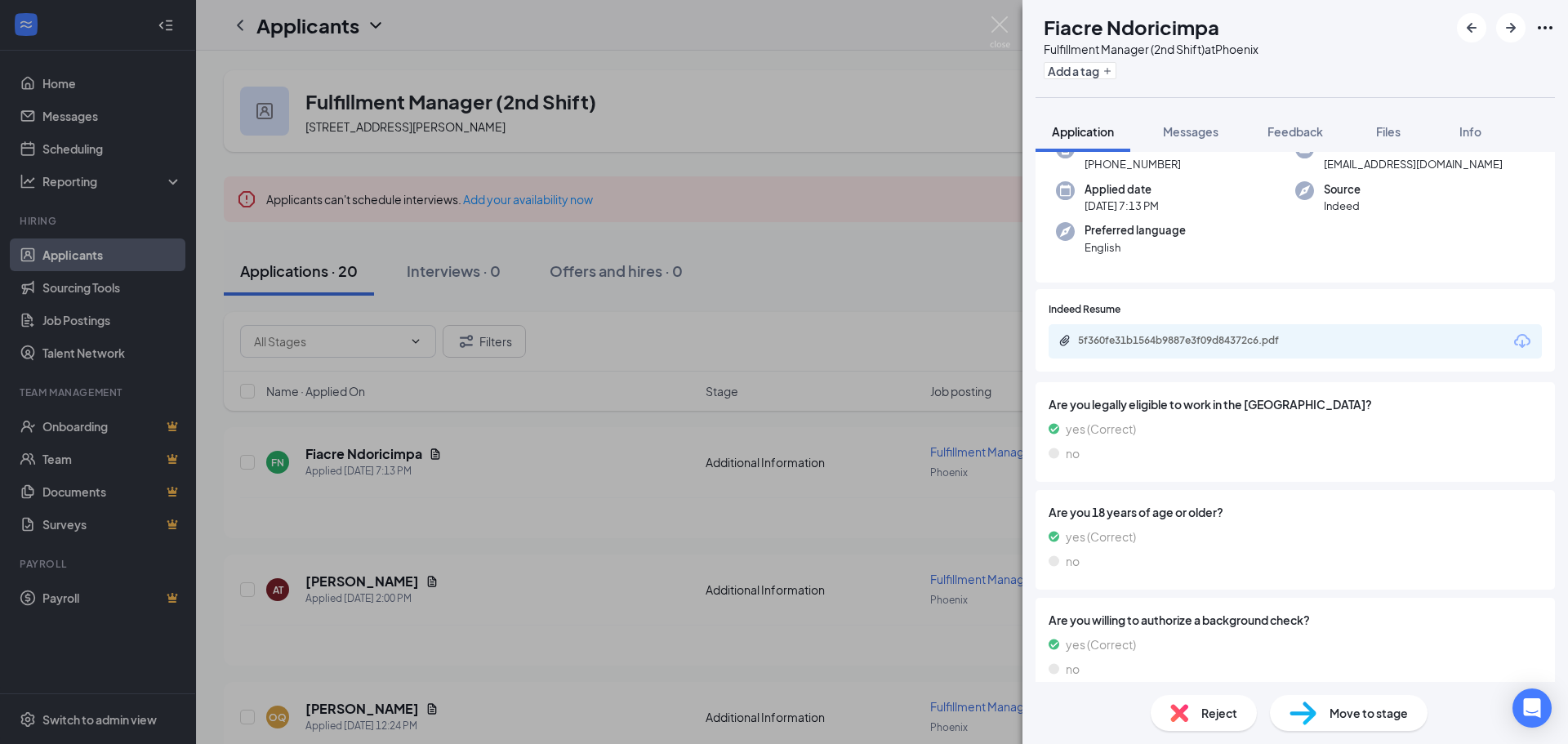
scroll to position [201, 0]
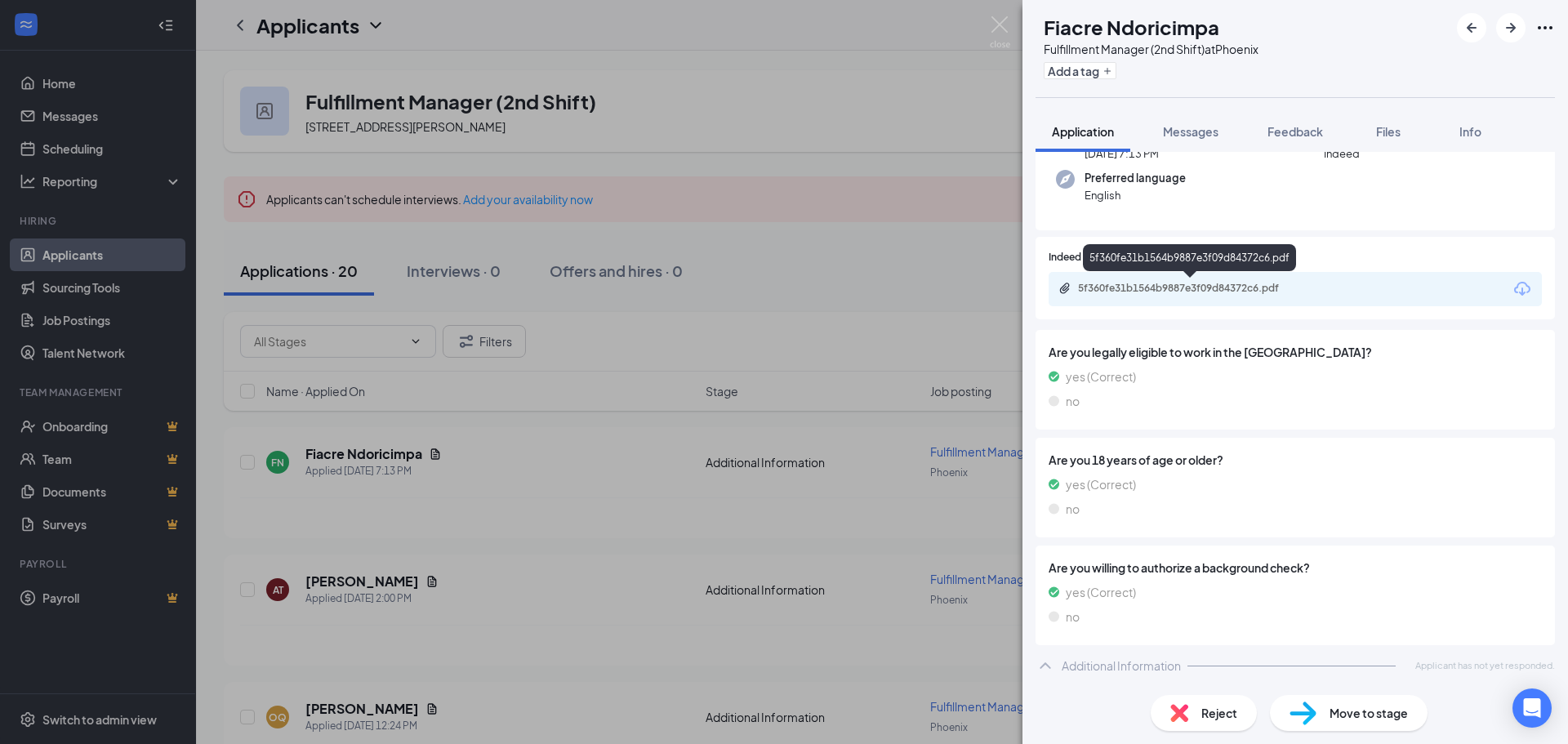
click at [1178, 286] on div "5f360fe31b1564b9887e3f09d84372c6.pdf" at bounding box center [1193, 288] width 229 height 13
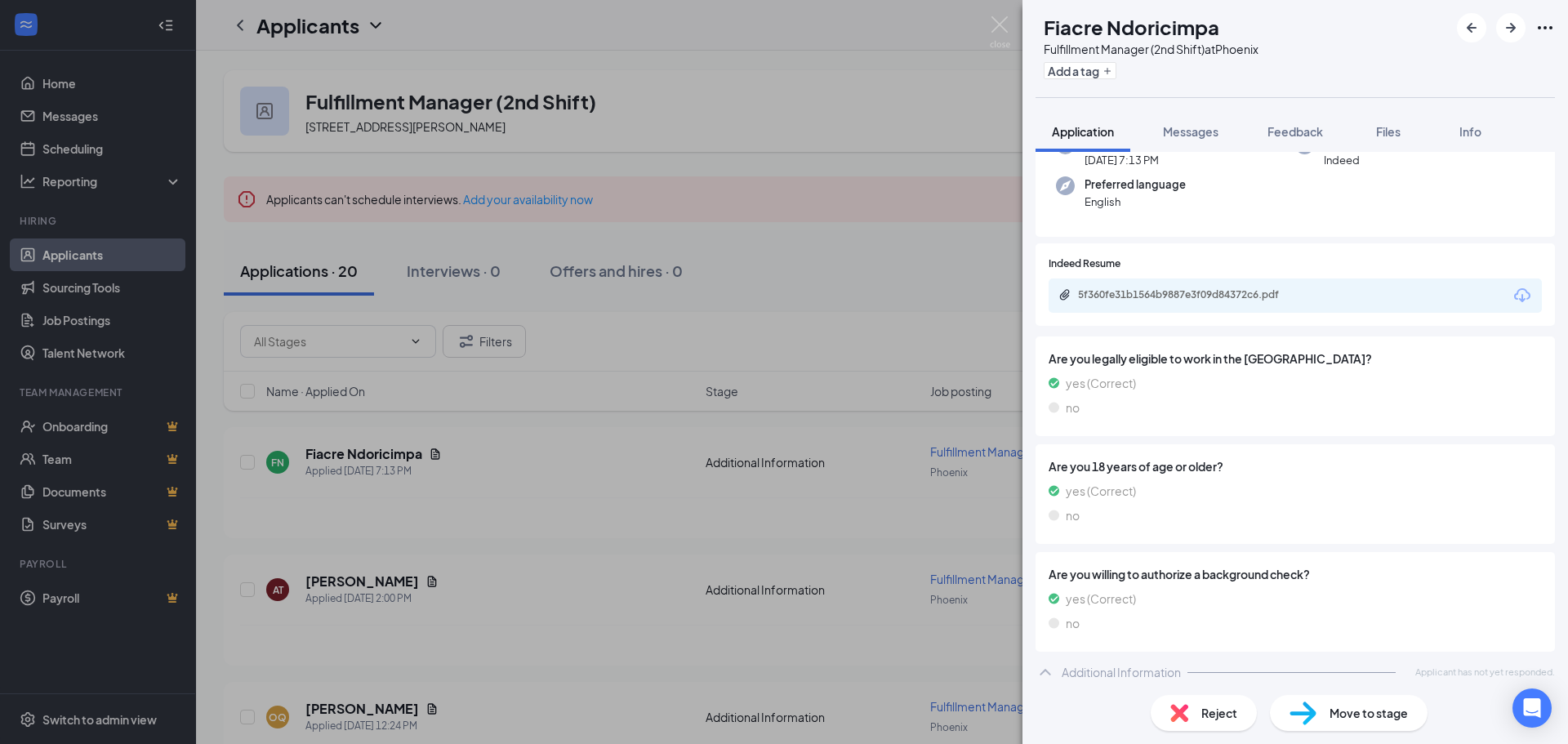
click at [1180, 719] on img at bounding box center [1179, 713] width 18 height 18
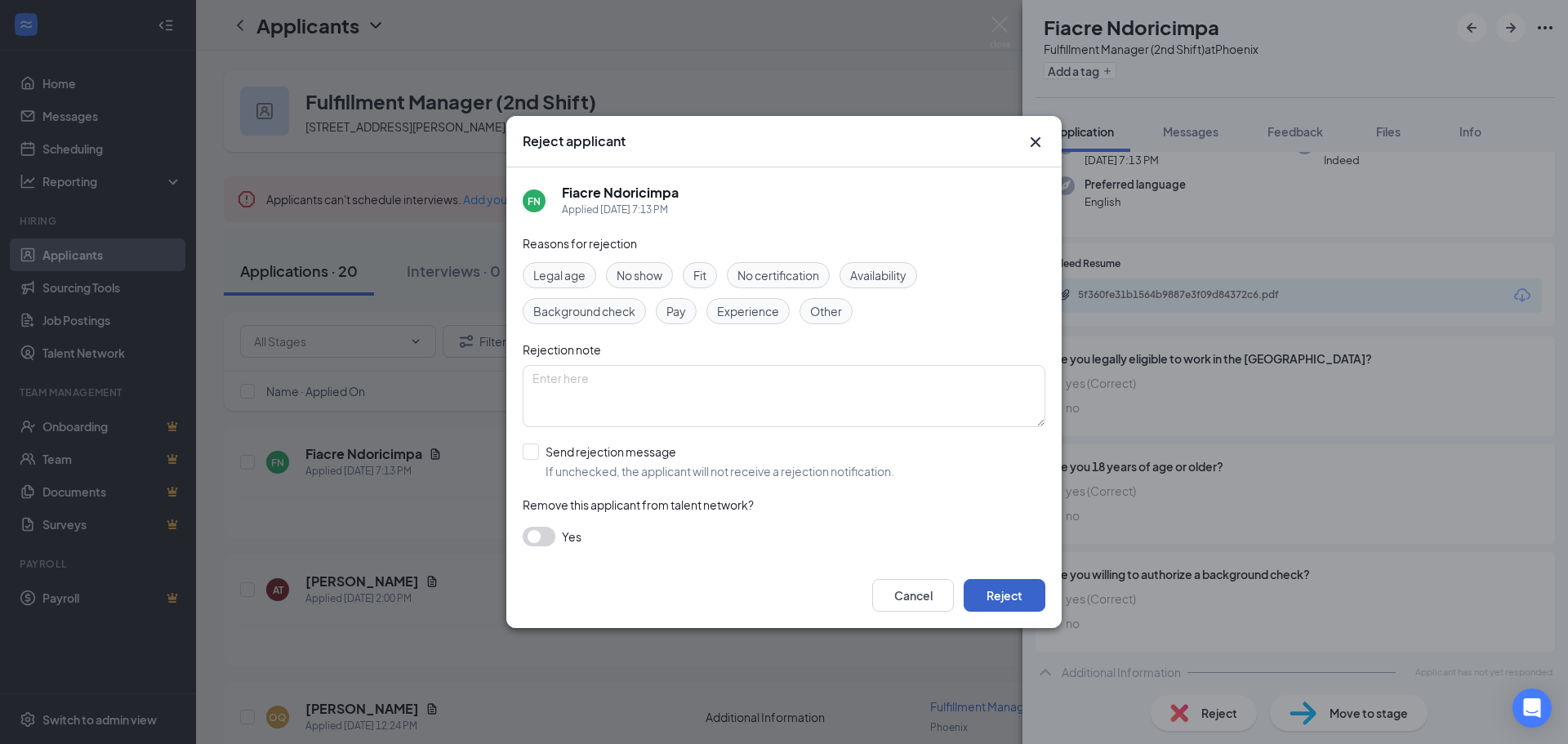
click at [994, 588] on button "Reject" at bounding box center [1005, 595] width 82 height 32
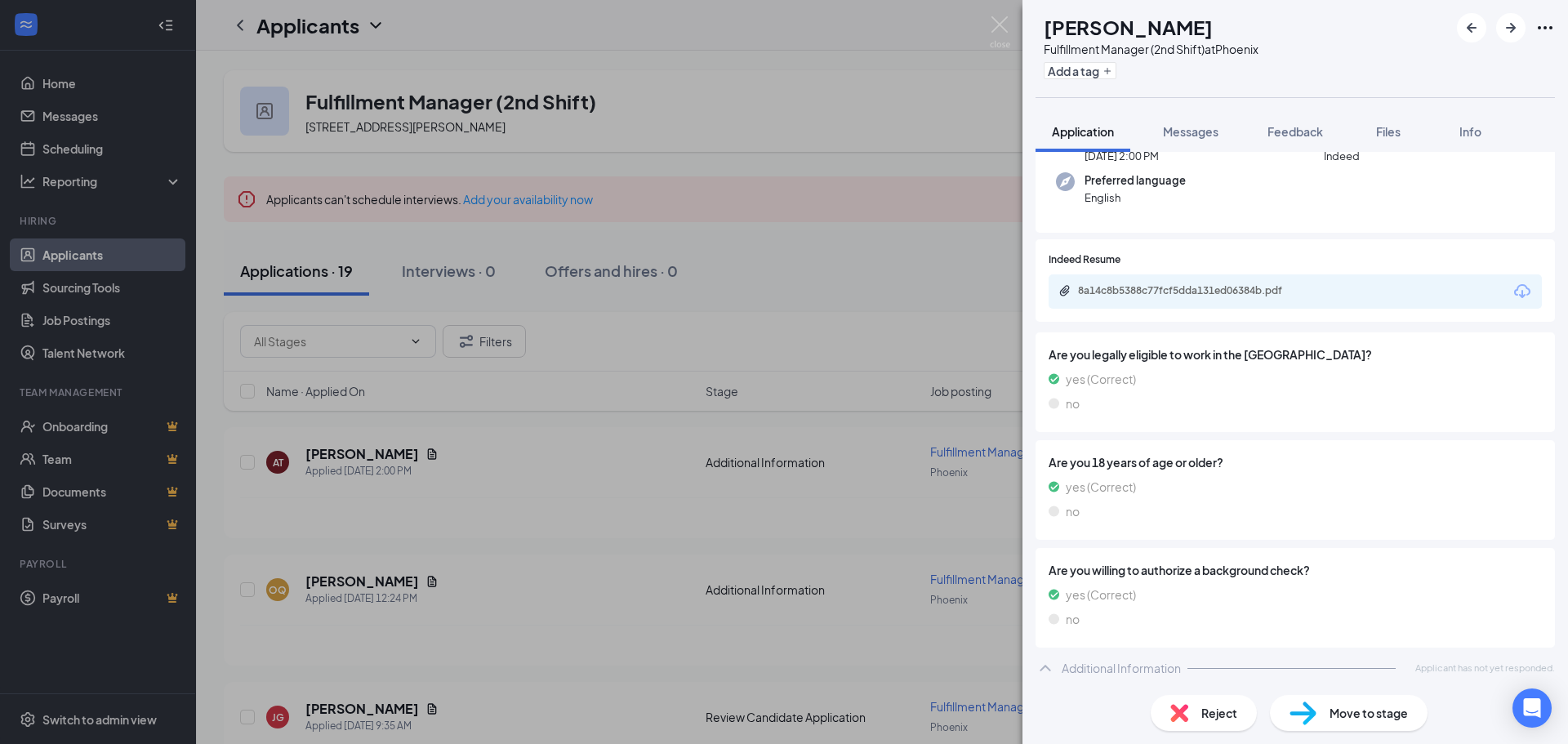
scroll to position [201, 0]
click at [1228, 292] on div "8a14c8b5388c77fcf5dda131ed06384b.pdf" at bounding box center [1193, 288] width 229 height 13
click at [1196, 713] on div "Reject" at bounding box center [1203, 713] width 106 height 36
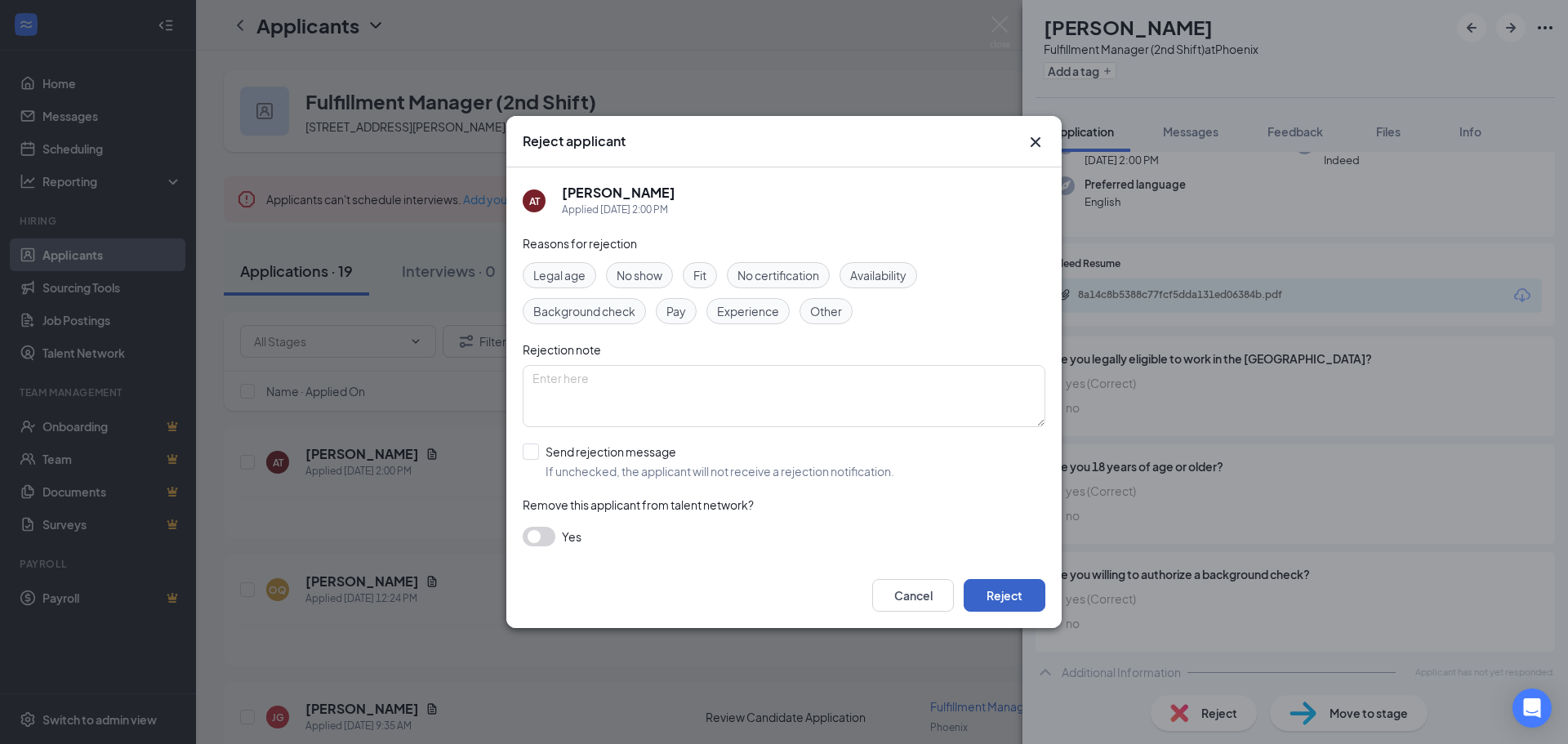
click at [995, 592] on button "Reject" at bounding box center [1005, 595] width 82 height 32
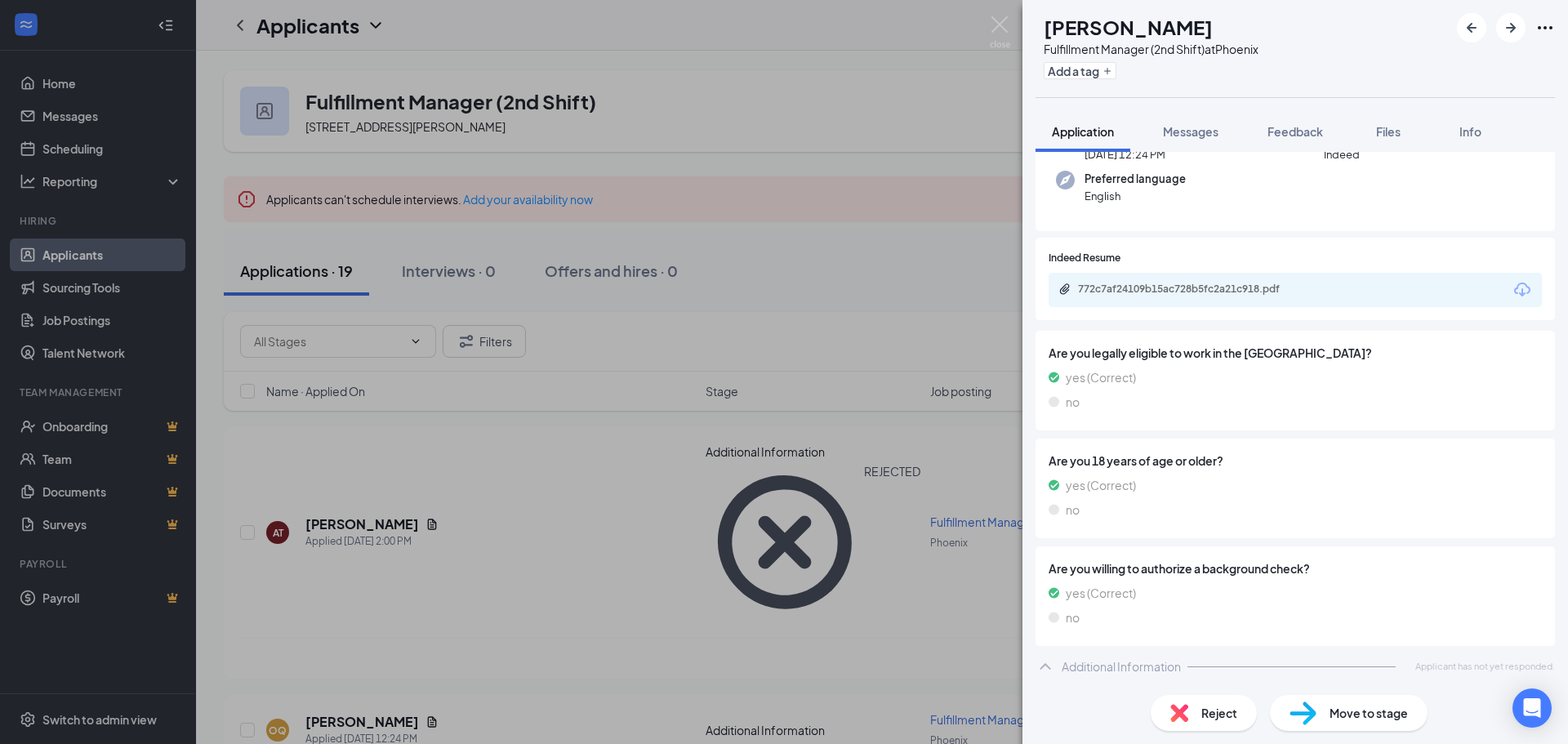
scroll to position [201, 0]
click at [1166, 288] on div "772c7af24109b15ac728b5fc2a21c918.pdf" at bounding box center [1193, 288] width 229 height 13
click at [1181, 716] on img at bounding box center [1179, 713] width 18 height 18
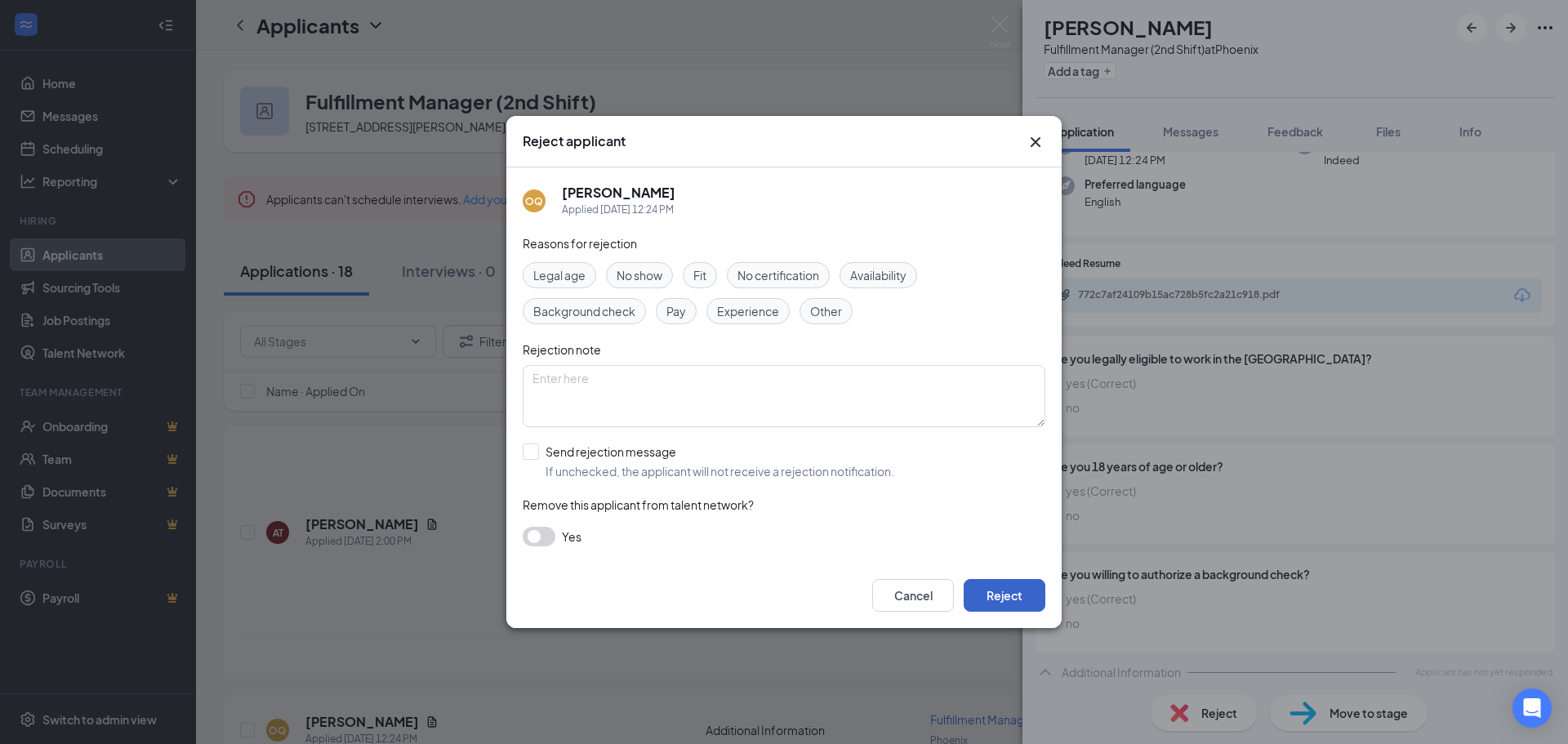
click at [1014, 602] on button "Reject" at bounding box center [1005, 595] width 82 height 32
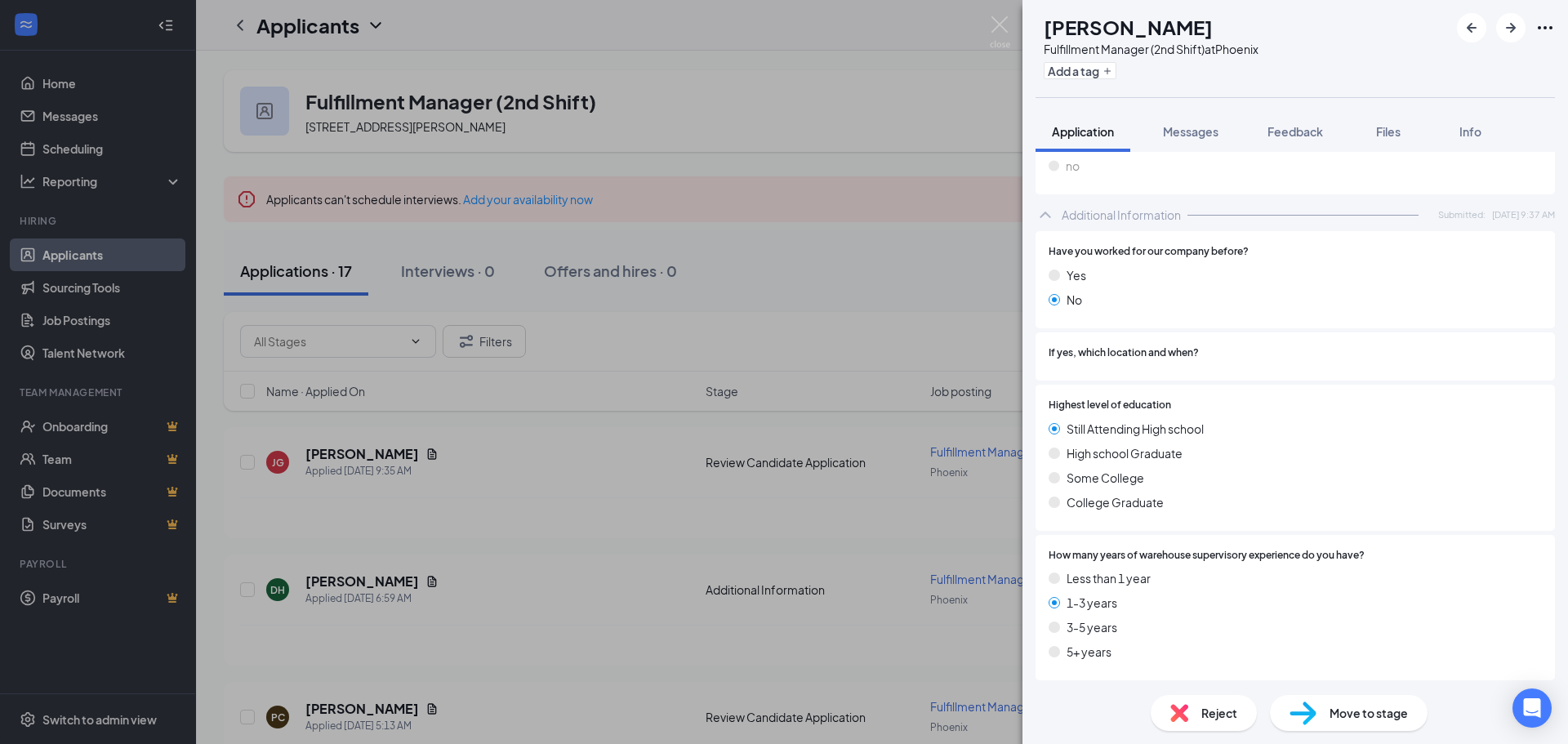
scroll to position [116, 0]
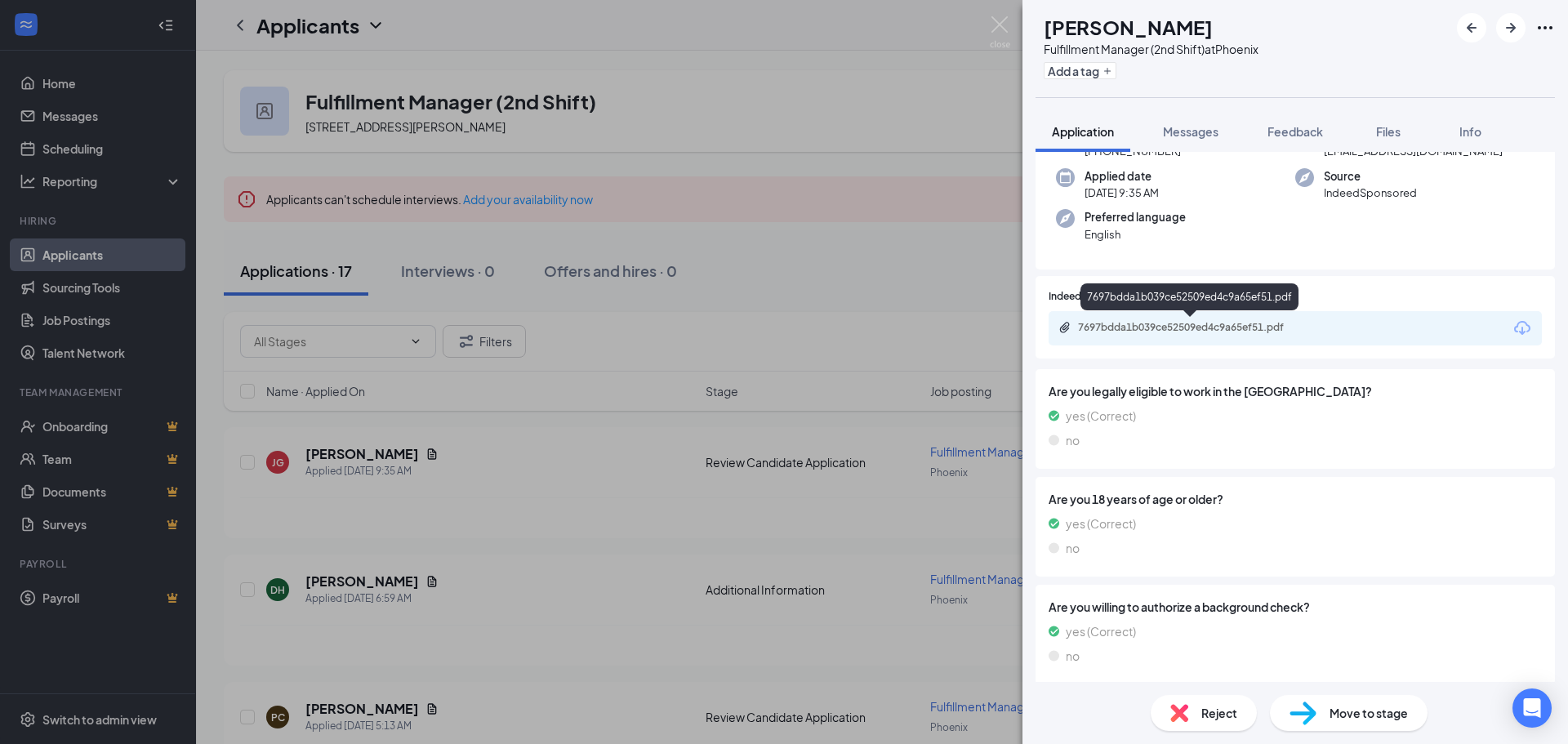
click at [1218, 328] on div "7697bdda1b039ce52509ed4c9a65ef51.pdf" at bounding box center [1193, 327] width 229 height 13
click at [1177, 712] on img at bounding box center [1179, 713] width 18 height 18
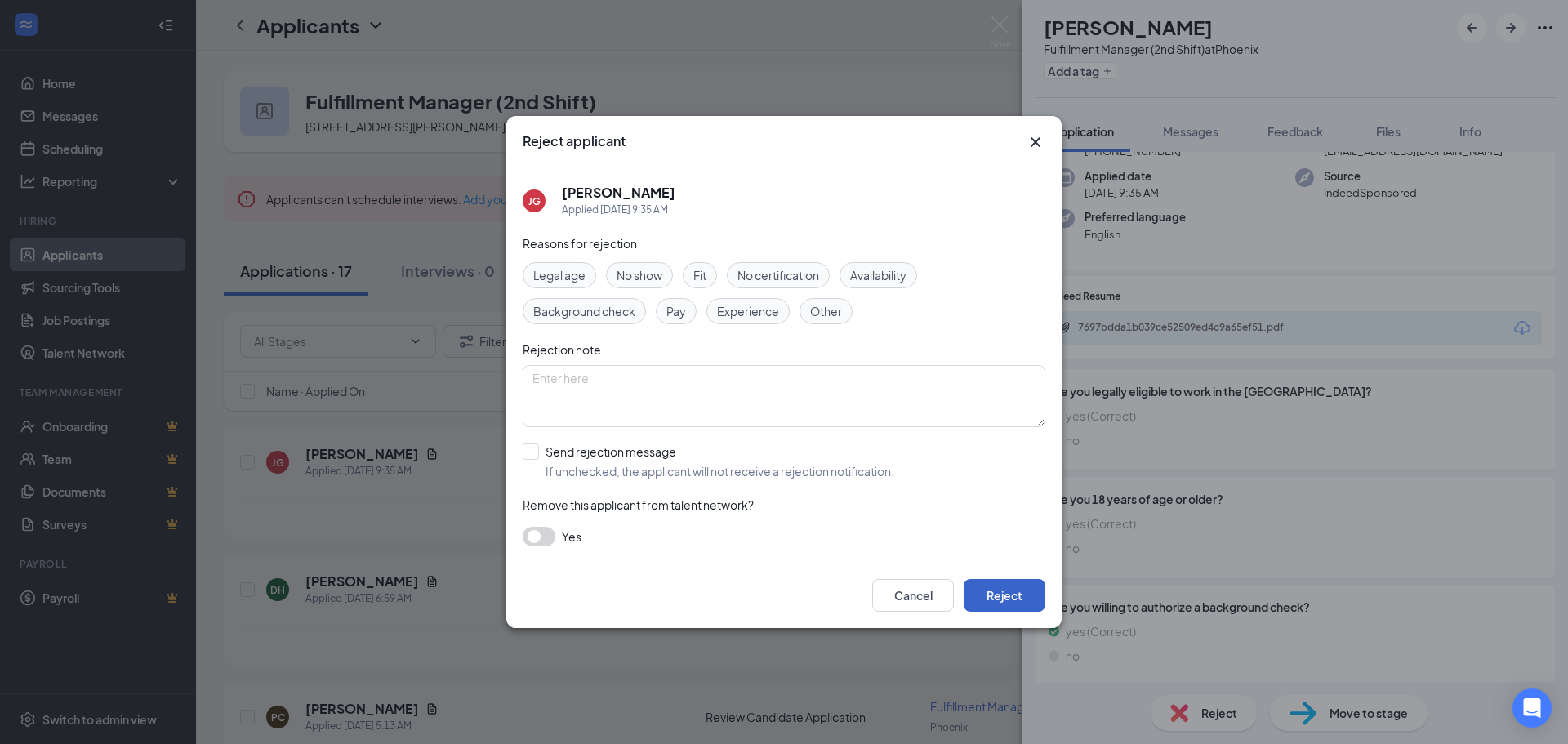
click at [1019, 604] on button "Reject" at bounding box center [1005, 595] width 82 height 32
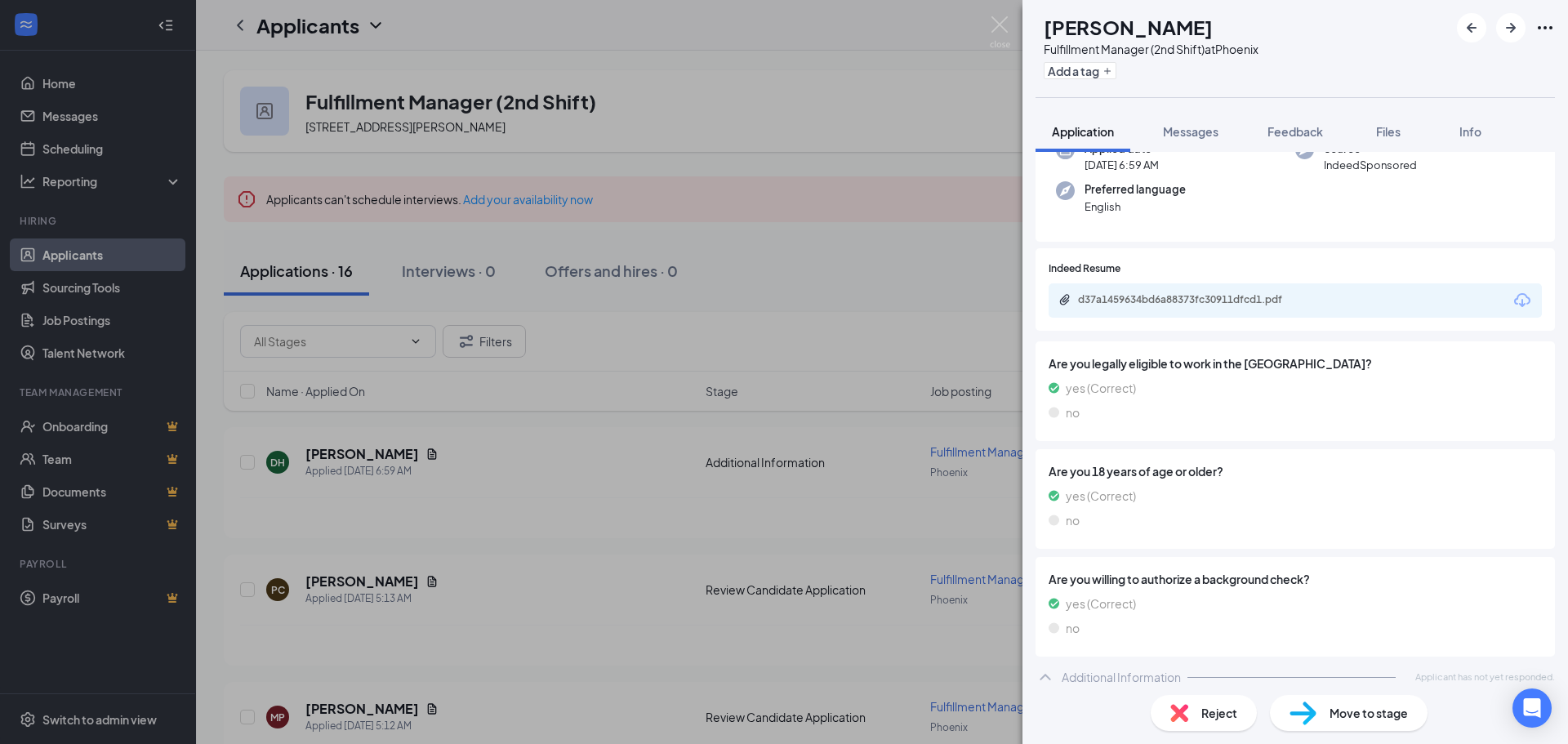
scroll to position [201, 0]
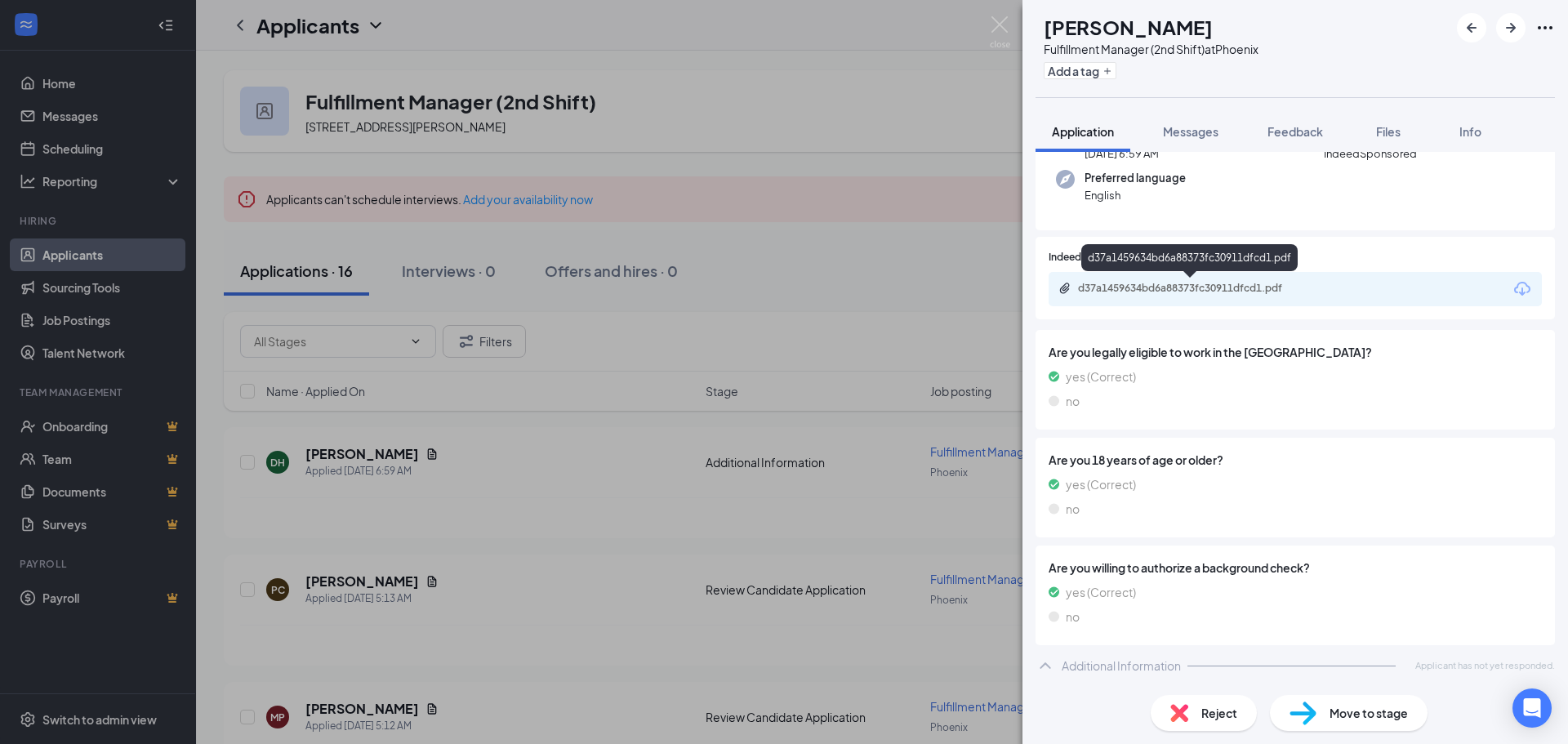
click at [1203, 294] on div "d37a1459634bd6a88373fc30911dfcd1.pdf" at bounding box center [1193, 288] width 229 height 13
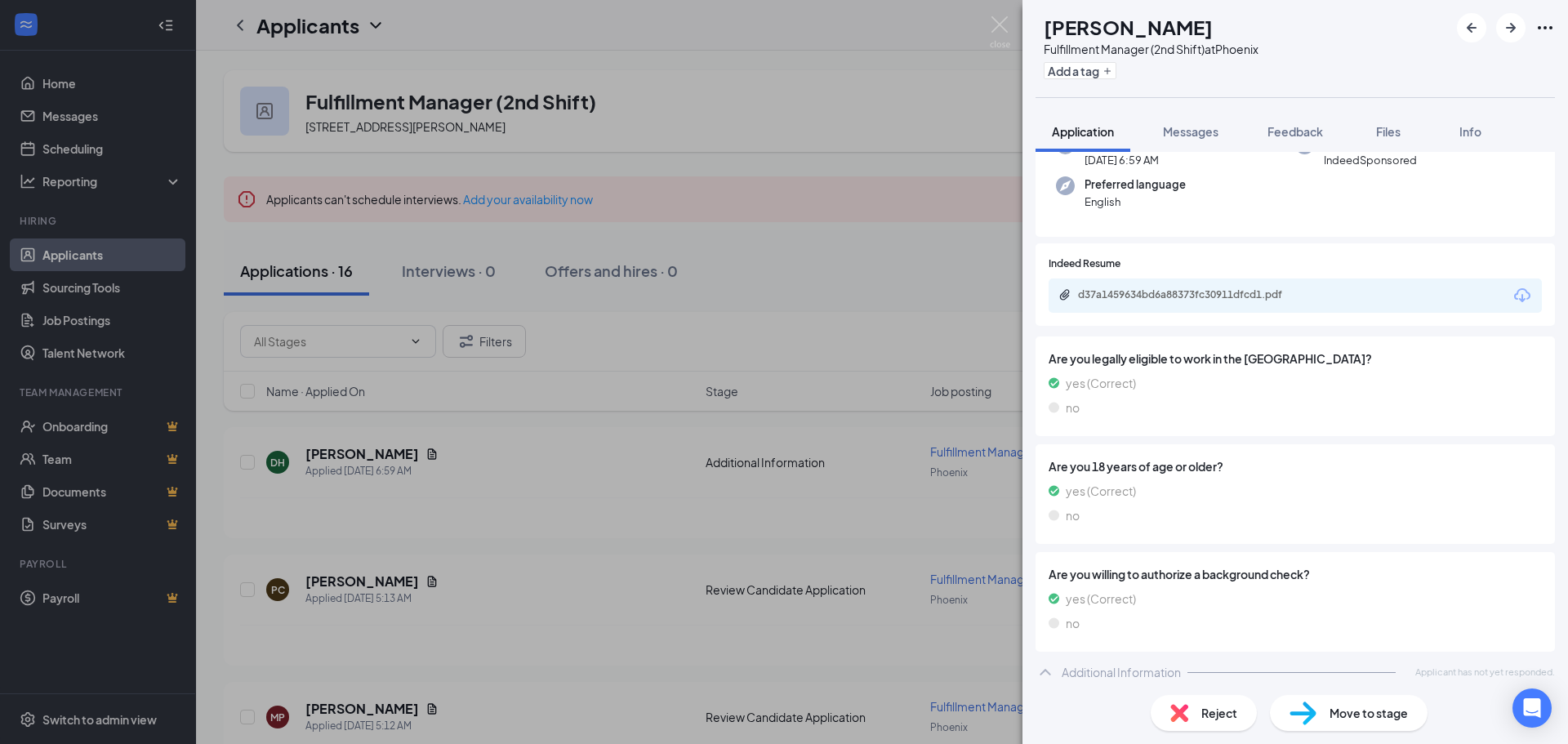
click at [1185, 711] on img at bounding box center [1179, 713] width 18 height 18
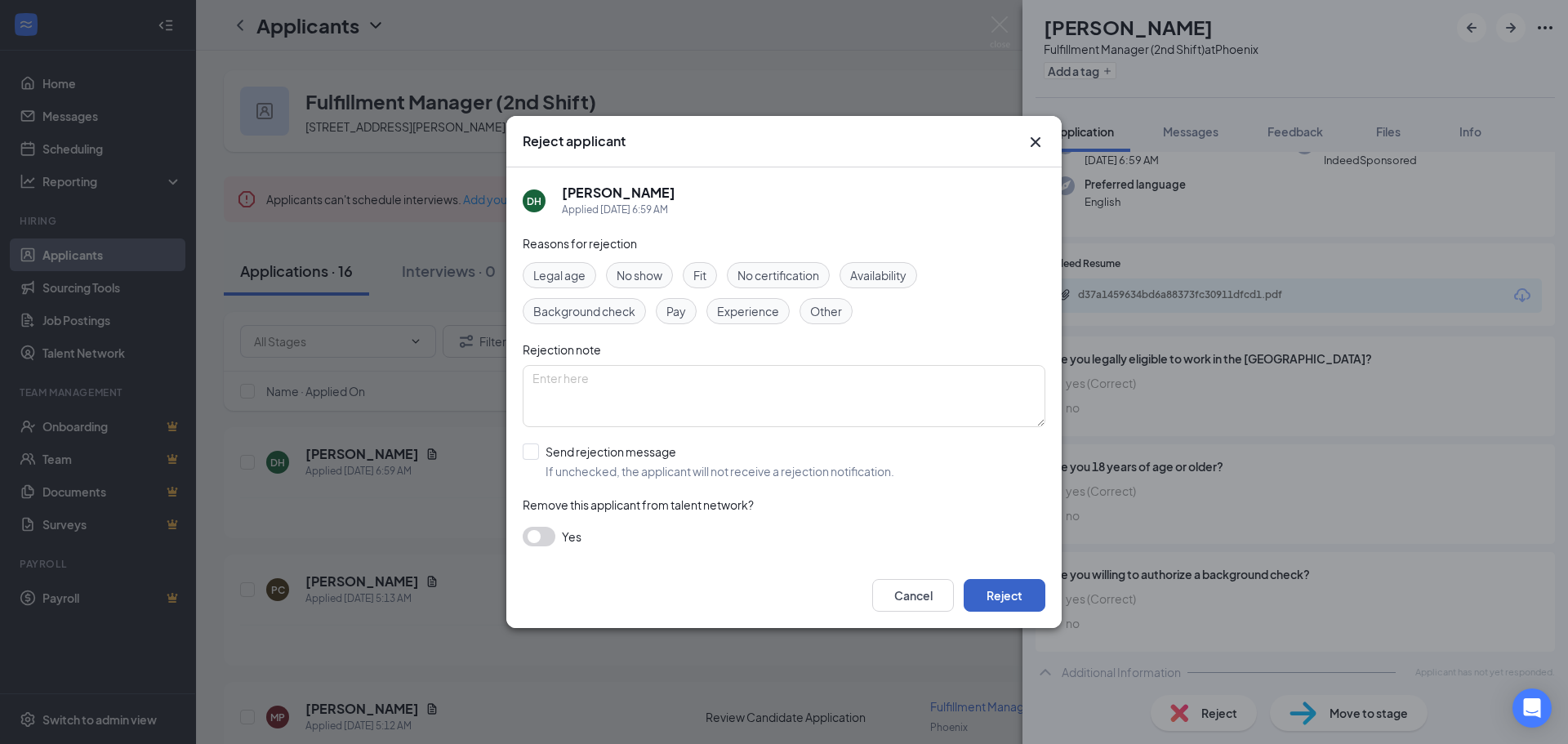
click at [1022, 598] on button "Reject" at bounding box center [1005, 595] width 82 height 32
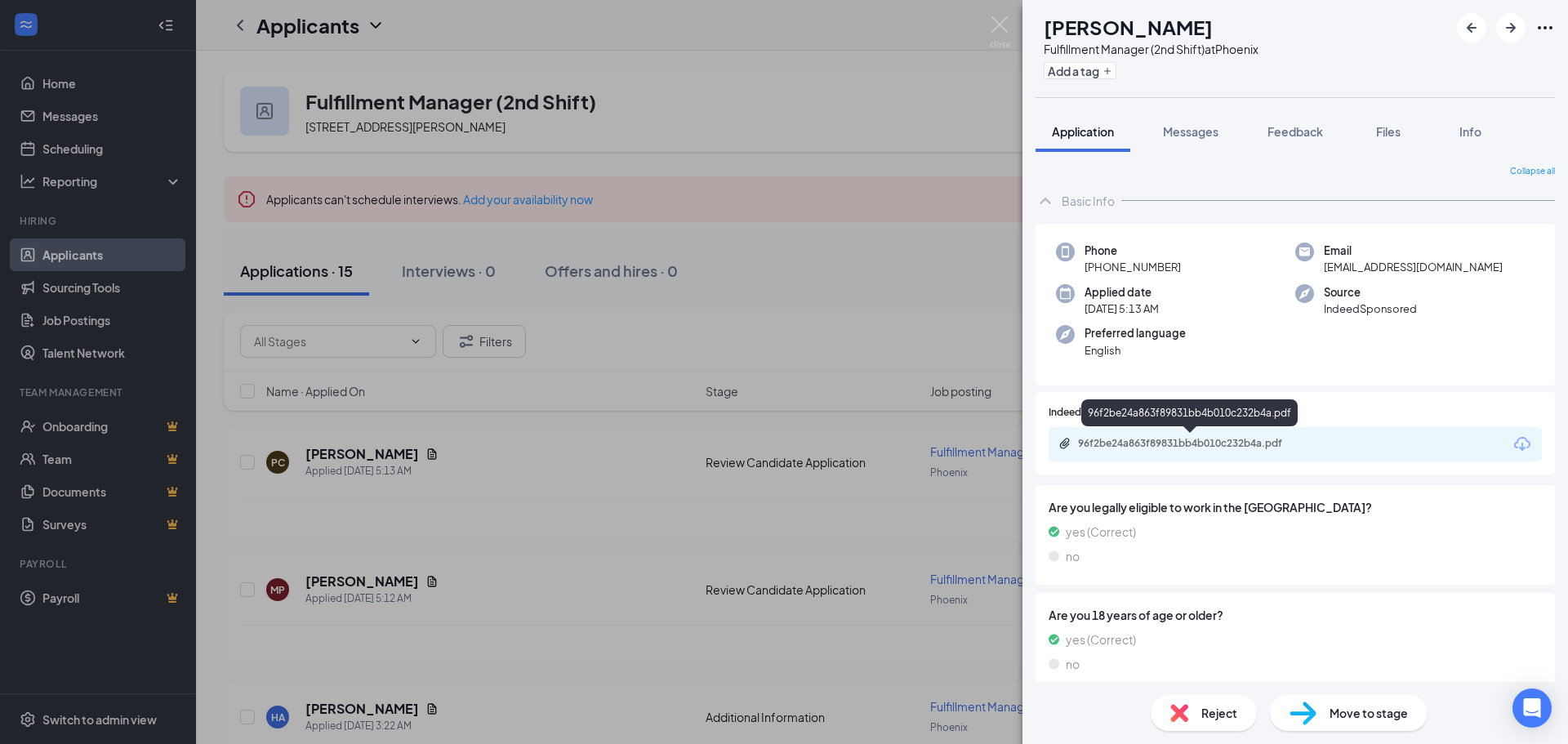
click at [1253, 444] on div "96f2be24a863f89831bb4b010c232b4a.pdf" at bounding box center [1193, 444] width 229 height 13
click at [1181, 710] on img at bounding box center [1179, 713] width 18 height 18
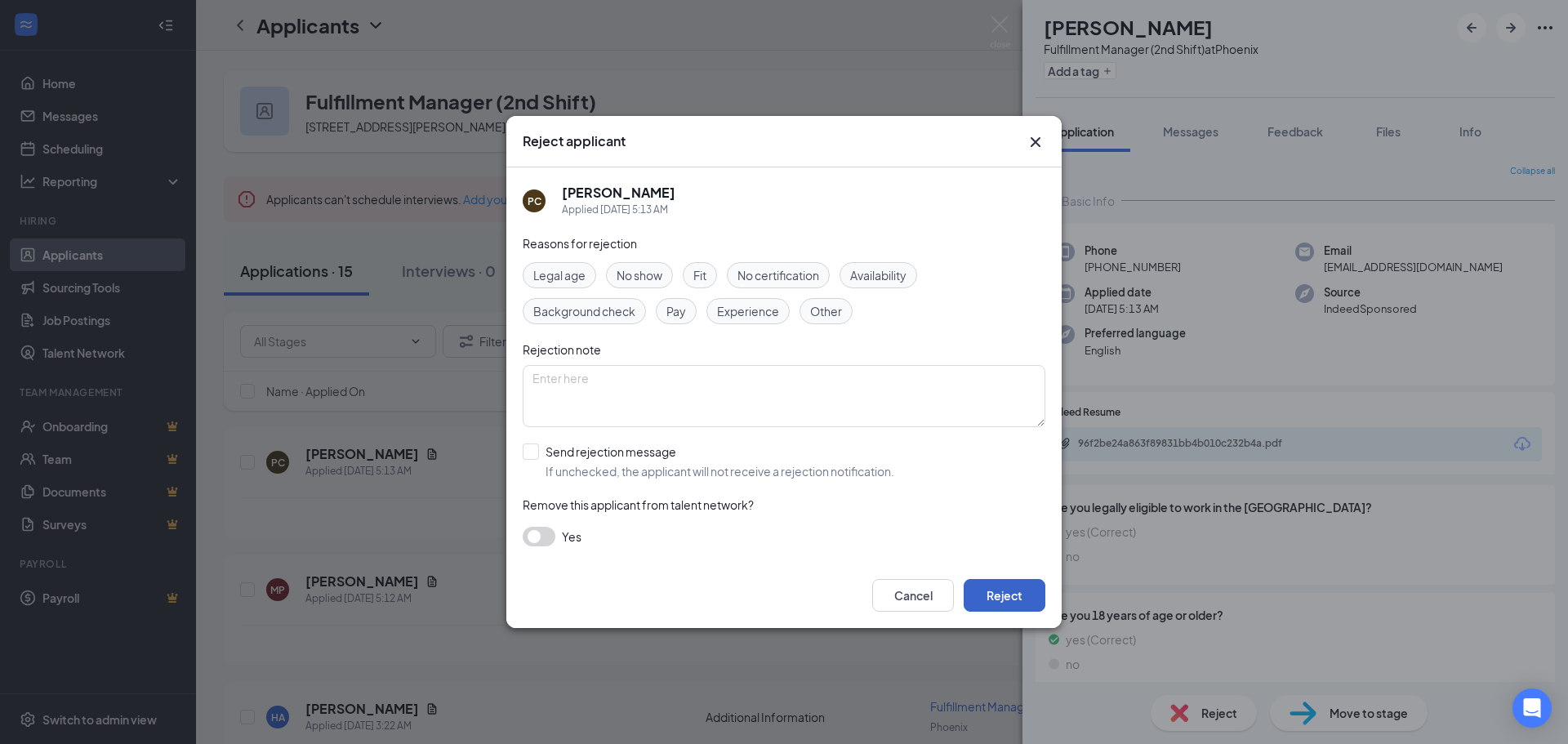
click at [1010, 602] on button "Reject" at bounding box center [1005, 595] width 82 height 32
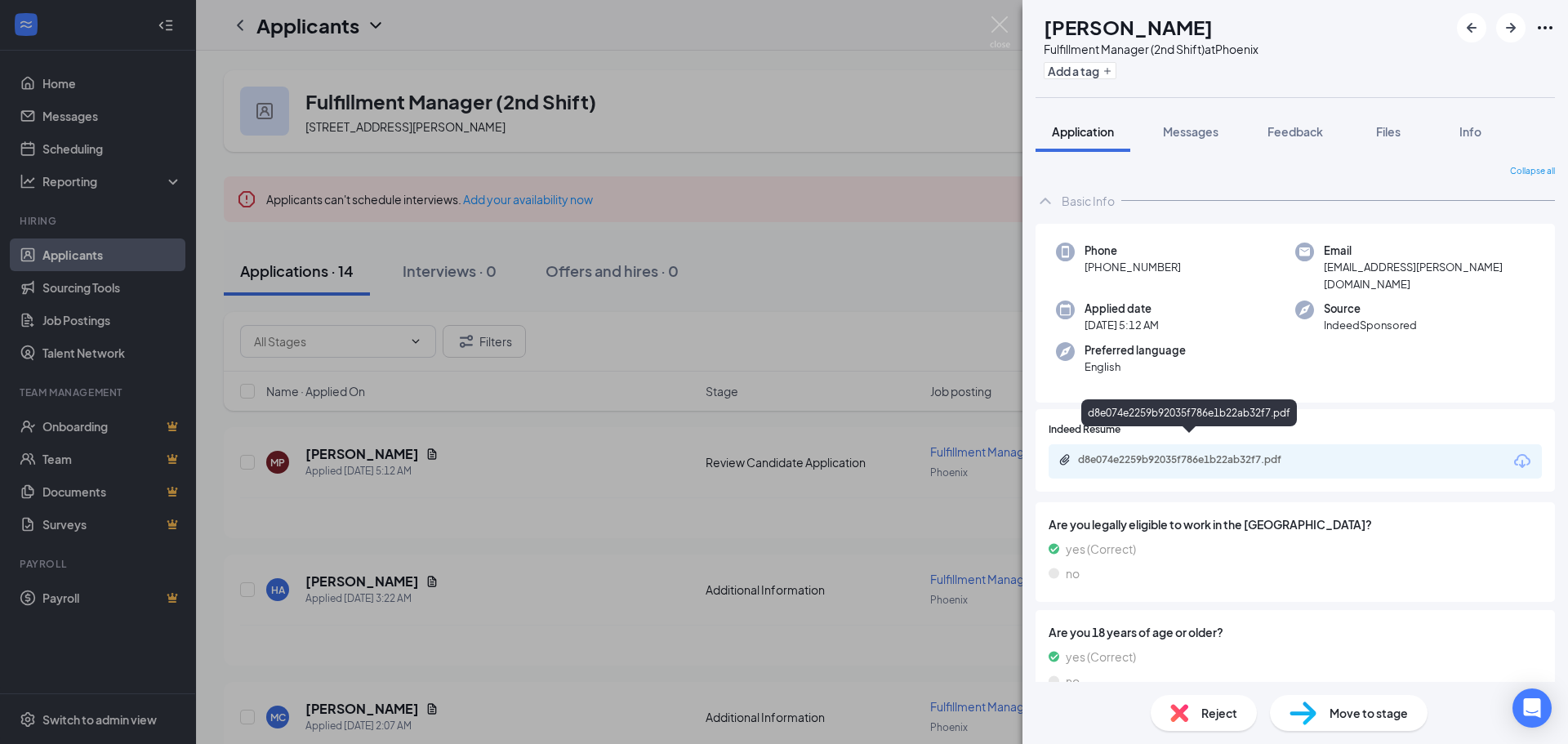
click at [1223, 453] on div "d8e074e2259b92035f786e1b22ab32f7.pdf" at bounding box center [1193, 460] width 229 height 13
click at [1164, 453] on div "d8e074e2259b92035f786e1b22ab32f7.pdf" at bounding box center [1193, 460] width 229 height 13
click at [1169, 711] on div "Reject" at bounding box center [1203, 713] width 106 height 36
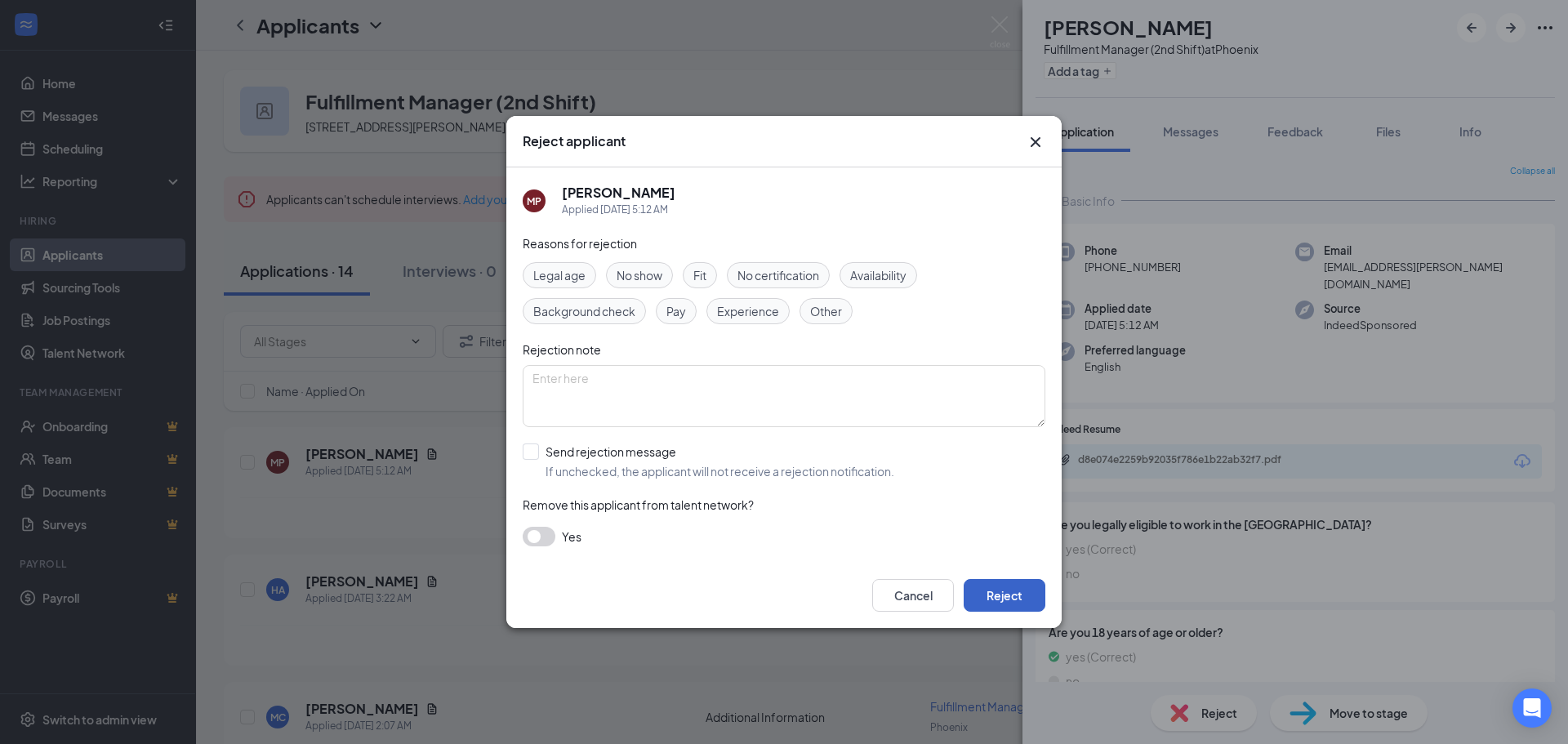
click at [985, 596] on button "Reject" at bounding box center [1005, 595] width 82 height 32
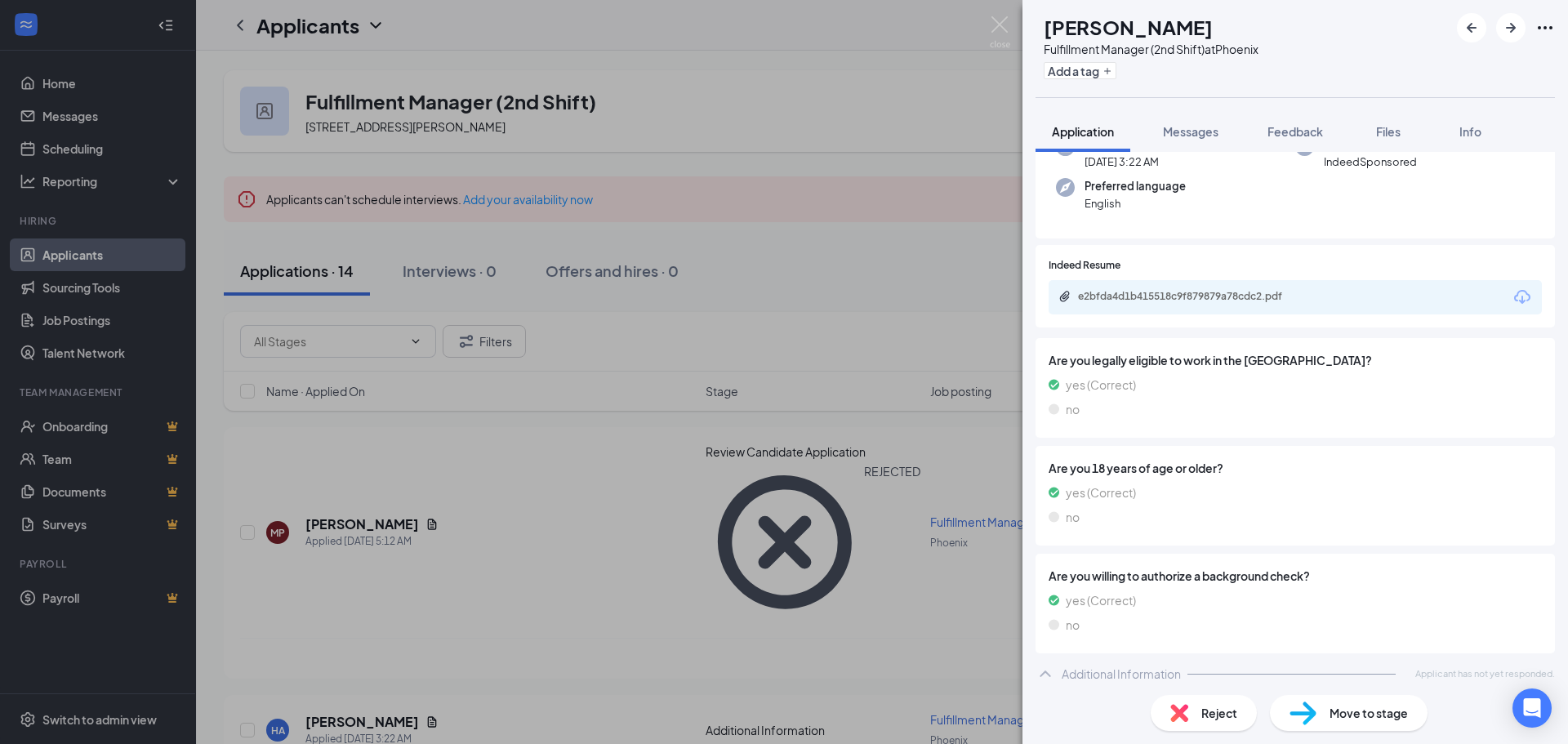
scroll to position [155, 0]
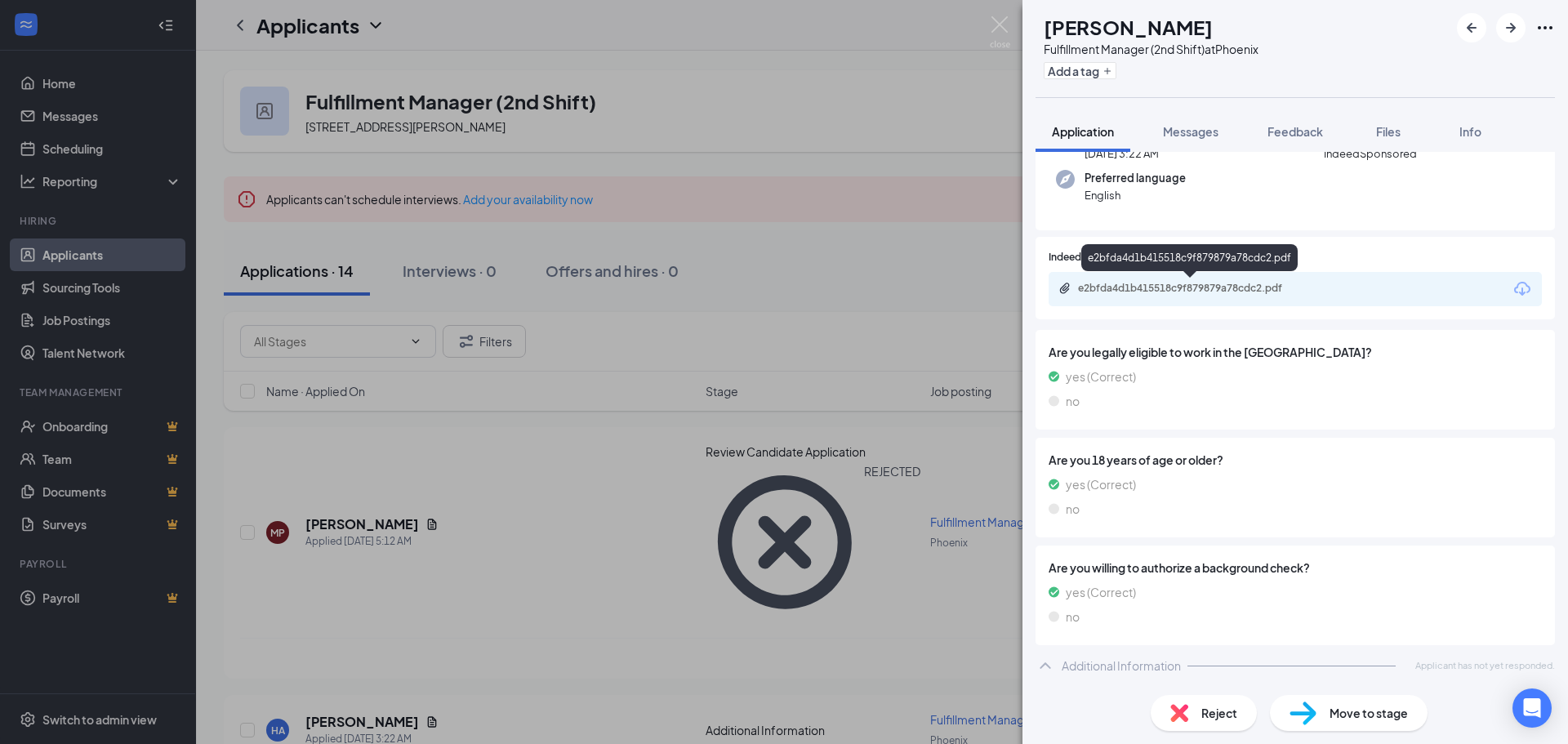
click at [1193, 288] on div "e2bfda4d1b415518c9f879879a78cdc2.pdf" at bounding box center [1193, 288] width 229 height 13
